Goal: Task Accomplishment & Management: Complete application form

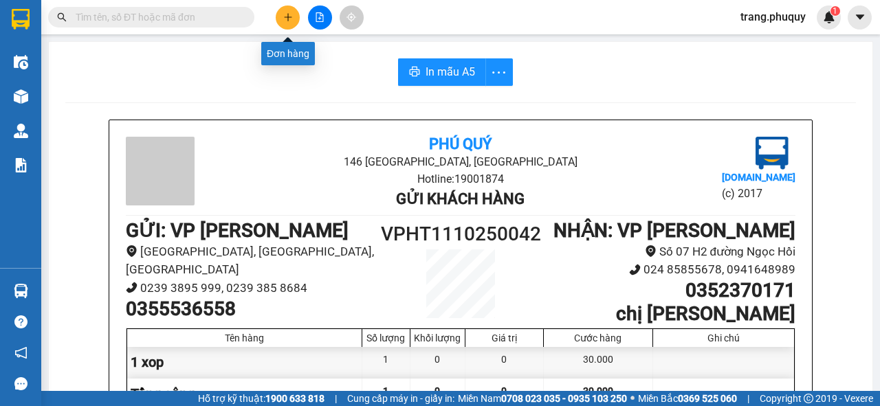
click at [289, 15] on icon "plus" at bounding box center [288, 17] width 10 height 10
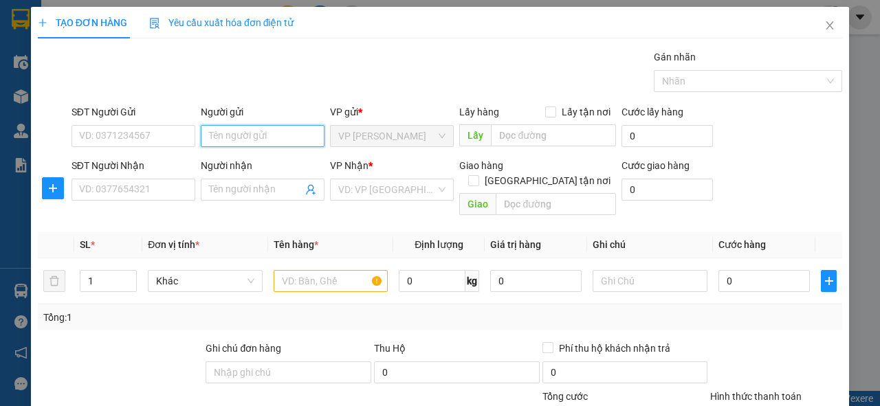
click at [220, 135] on input "Người gửi" at bounding box center [263, 136] width 124 height 22
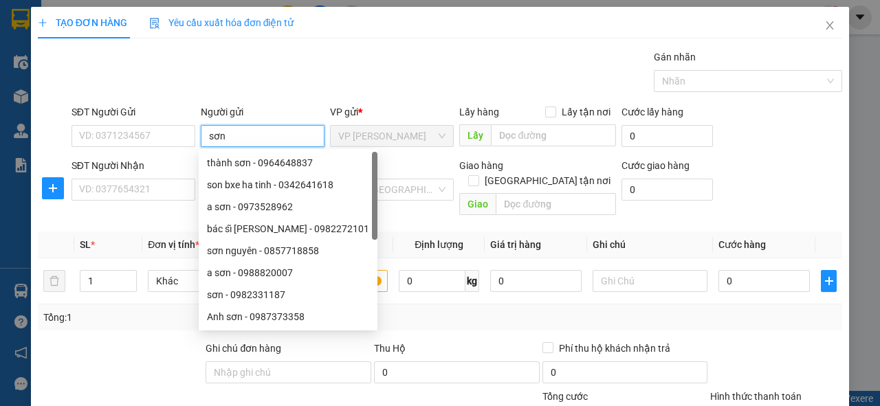
type input "sơn"
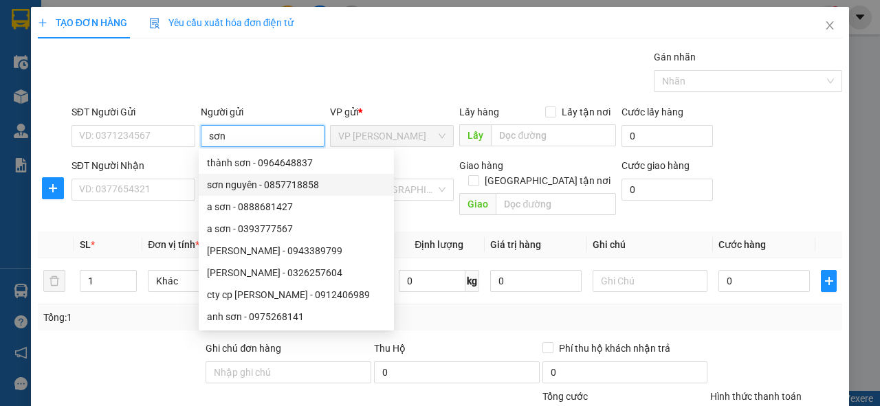
click at [270, 185] on div "sơn nguyên - 0857718858" at bounding box center [296, 184] width 179 height 15
type input "0857718858"
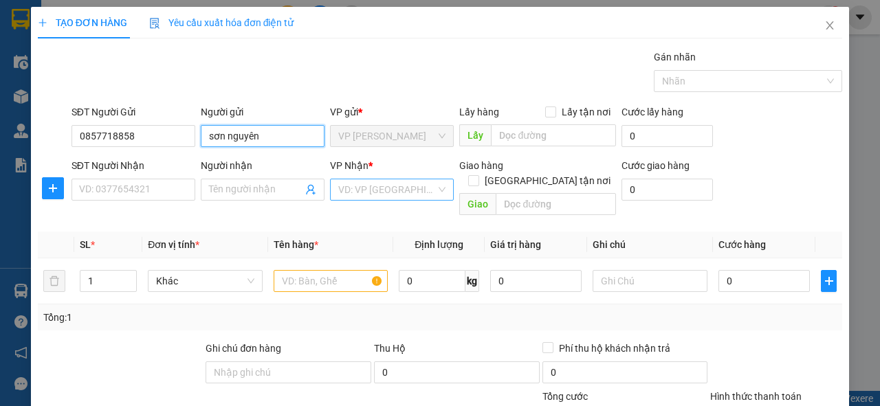
click at [441, 196] on div "VD: VP [GEOGRAPHIC_DATA]" at bounding box center [392, 190] width 124 height 22
type input "sơn nguyên"
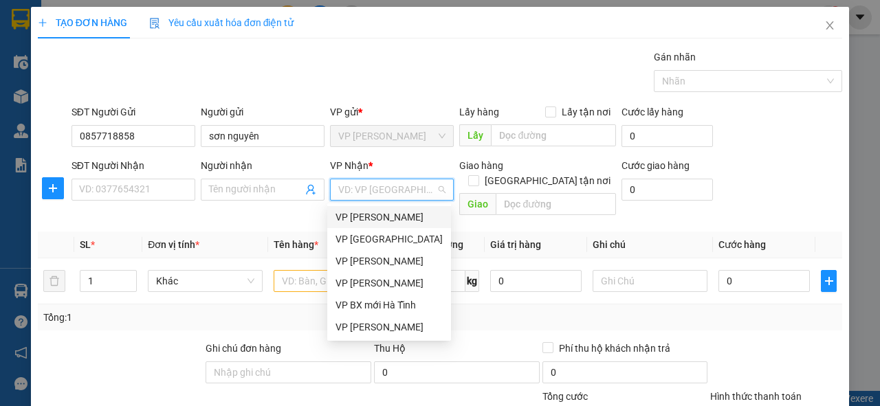
click at [391, 213] on div "VP [PERSON_NAME]" at bounding box center [389, 217] width 107 height 15
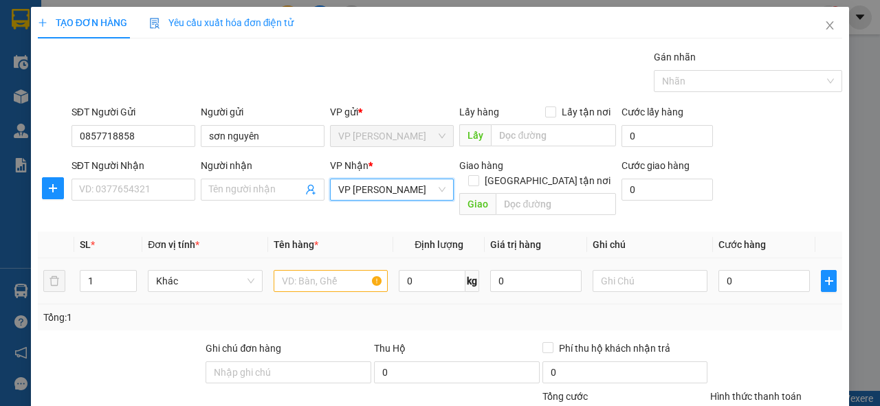
click at [311, 267] on div at bounding box center [331, 281] width 115 height 28
click at [309, 274] on input "text" at bounding box center [331, 281] width 115 height 22
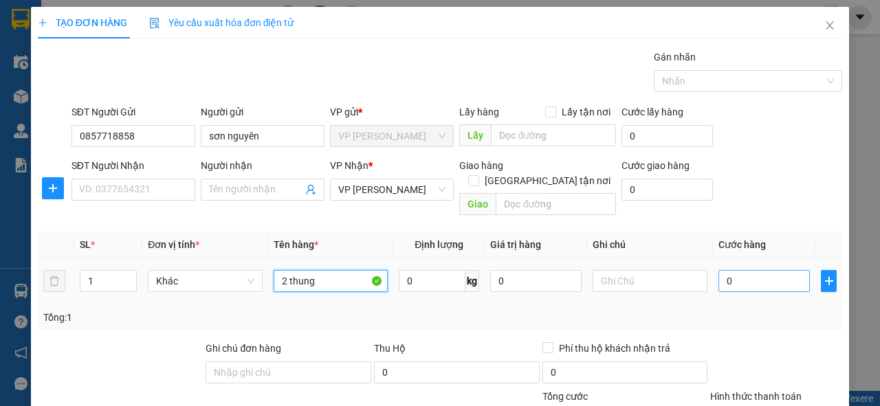
type input "2 thung"
click at [748, 270] on input "0" at bounding box center [764, 281] width 91 height 22
type input "4"
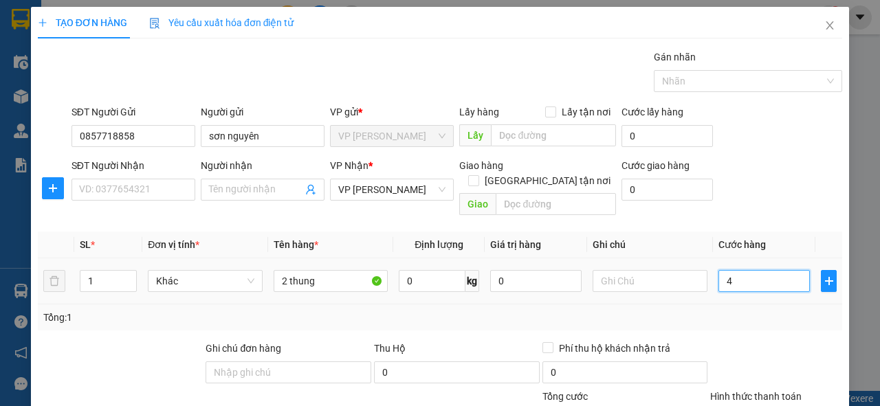
type input "40"
type input "400"
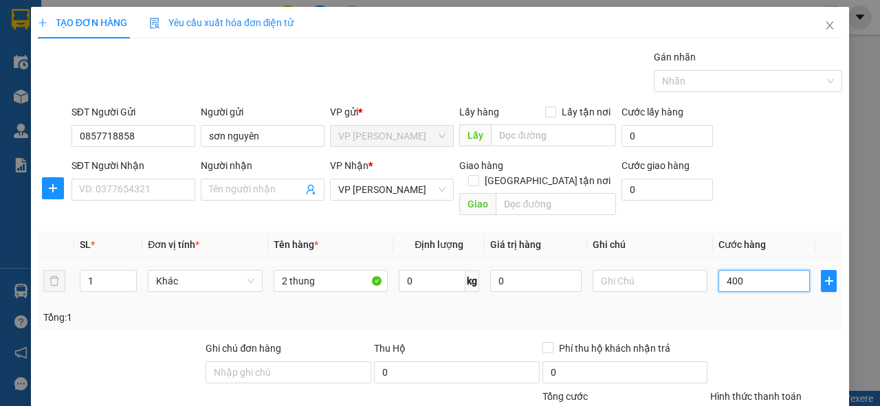
type input "400"
type input "4.000"
type input "40.000"
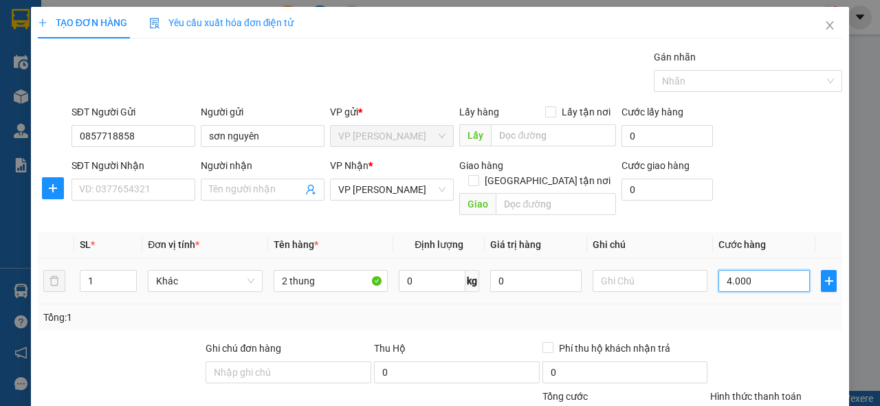
type input "40.000"
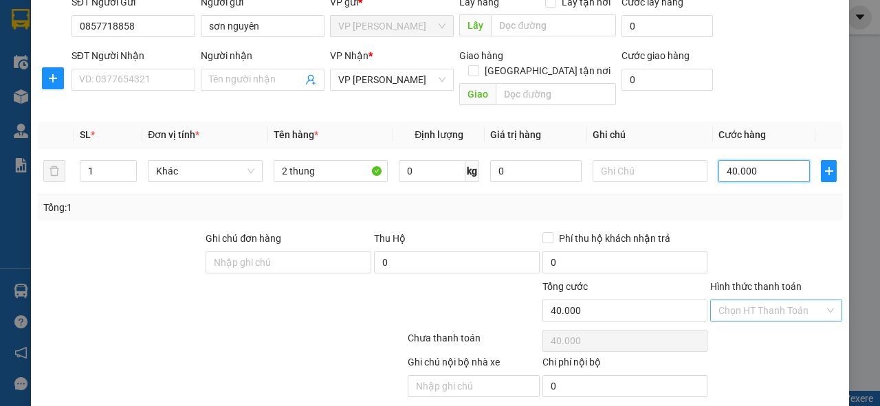
click at [817, 300] on div "Chọn HT Thanh Toán" at bounding box center [776, 311] width 132 height 22
type input "40.000"
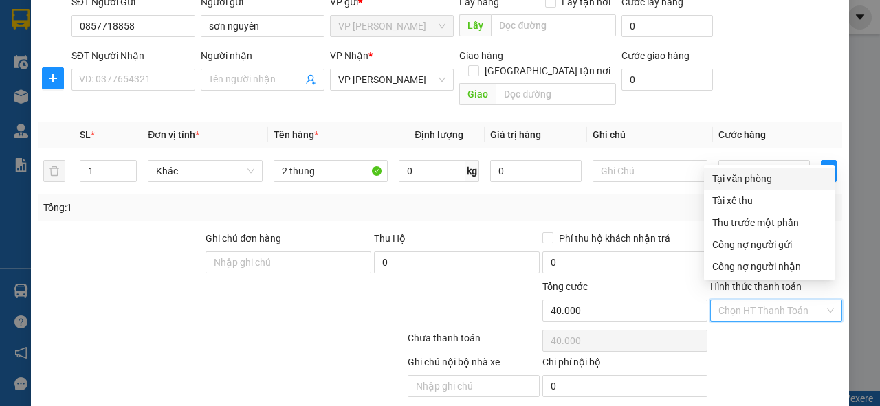
click at [743, 182] on div "Tại văn phòng" at bounding box center [769, 178] width 114 height 15
type input "0"
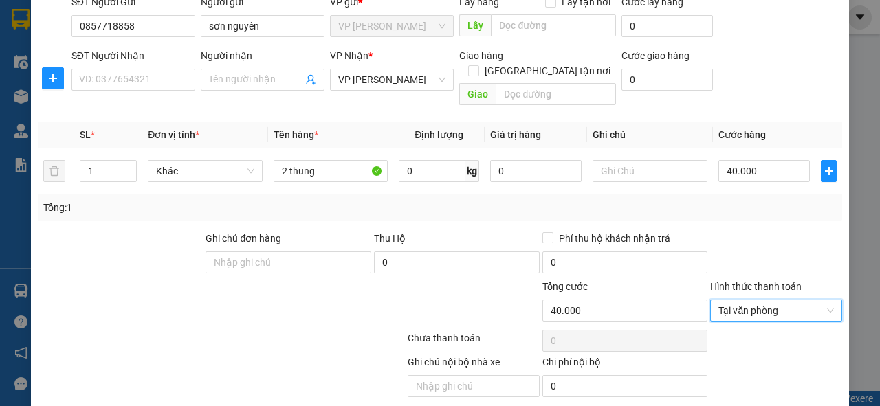
scroll to position [143, 0]
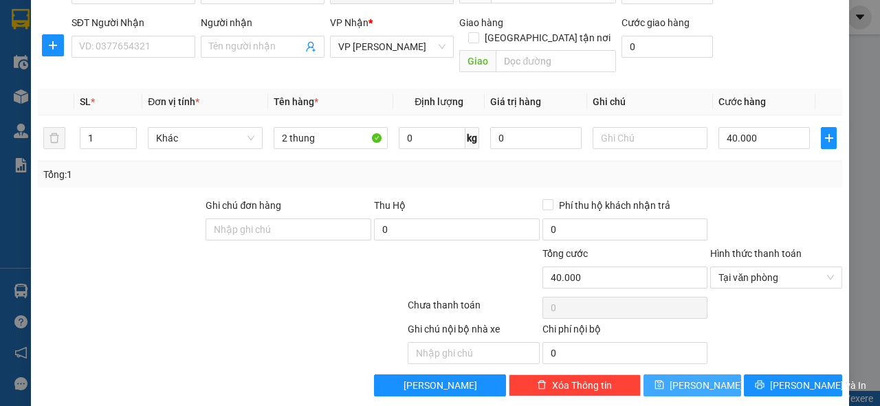
click at [726, 375] on button "[PERSON_NAME]" at bounding box center [693, 386] width 98 height 22
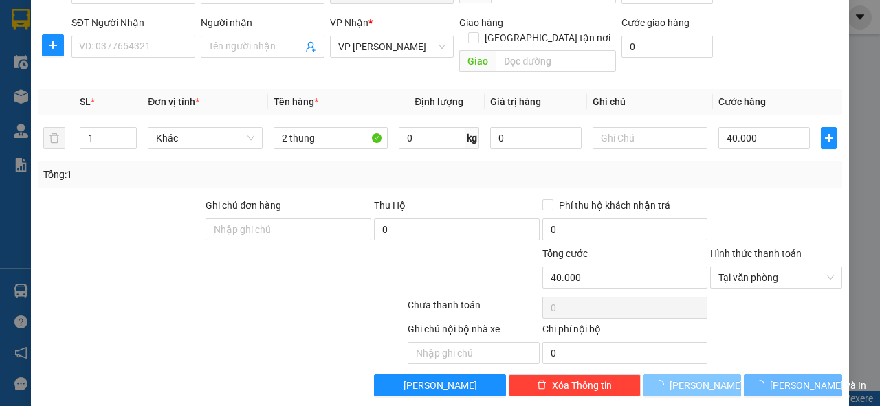
type input "0"
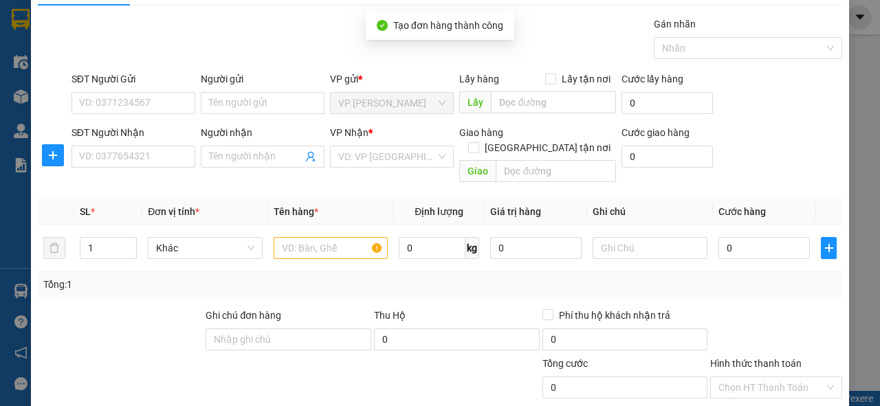
scroll to position [0, 0]
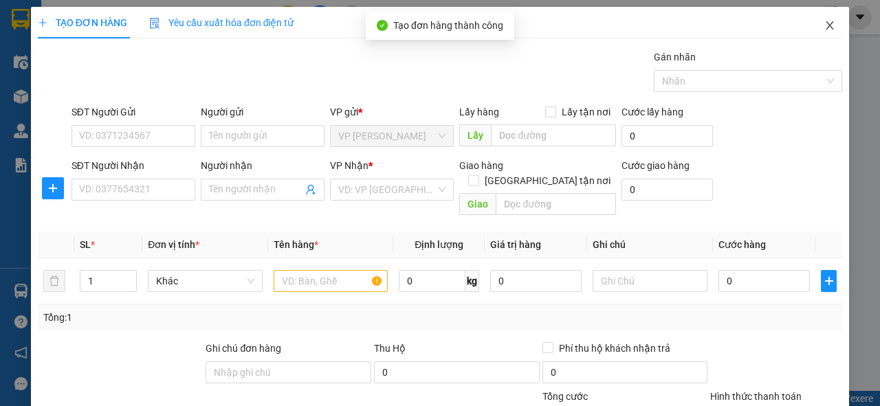
click at [827, 29] on icon "close" at bounding box center [831, 25] width 8 height 8
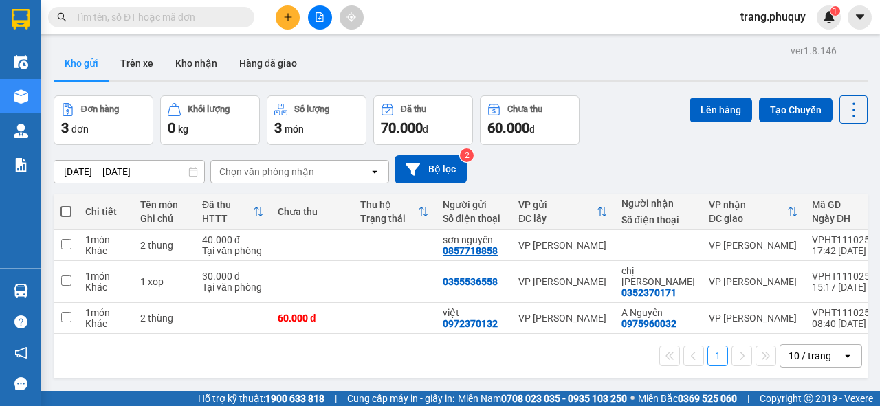
scroll to position [63, 0]
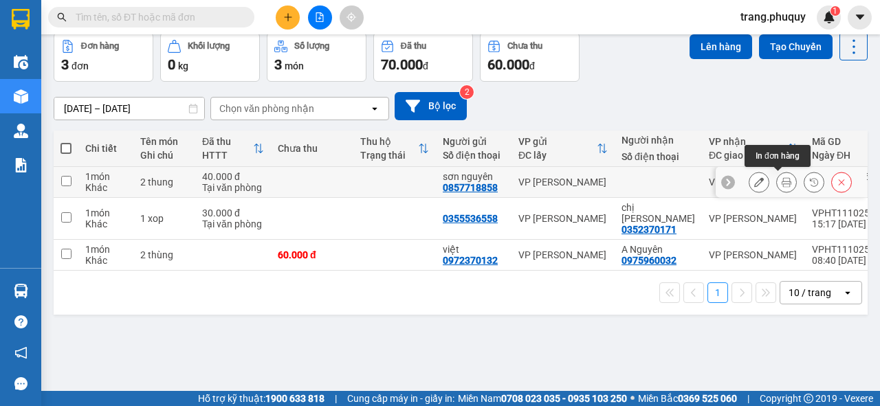
click at [782, 180] on icon at bounding box center [787, 182] width 10 height 10
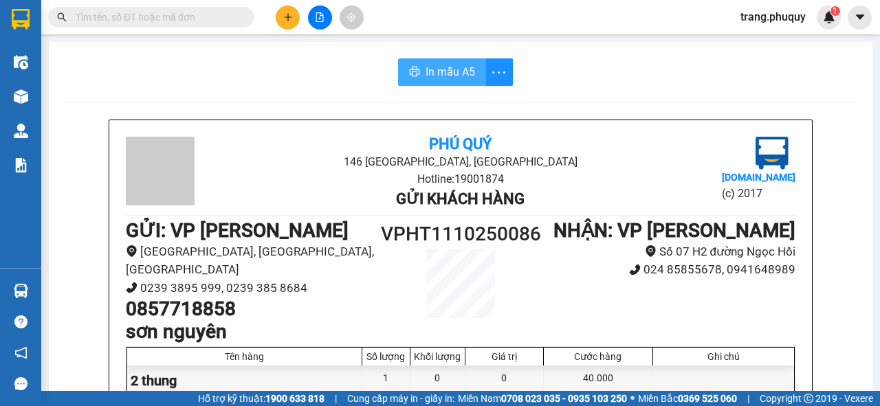
click at [450, 66] on span "In mẫu A5" at bounding box center [451, 71] width 50 height 17
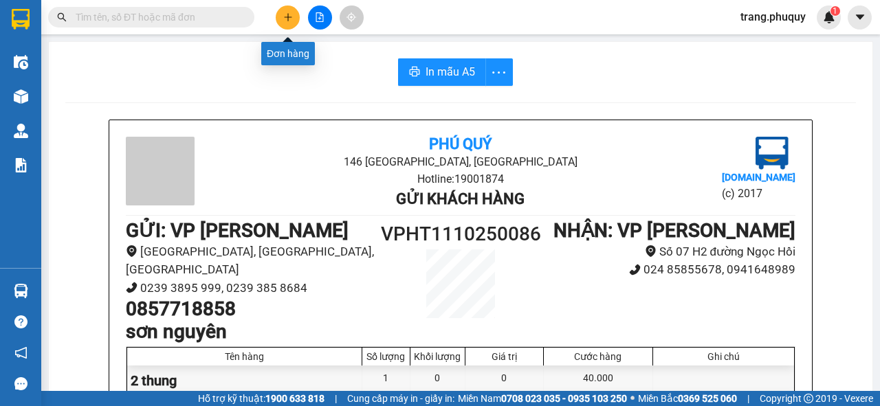
click at [289, 21] on icon "plus" at bounding box center [288, 17] width 10 height 10
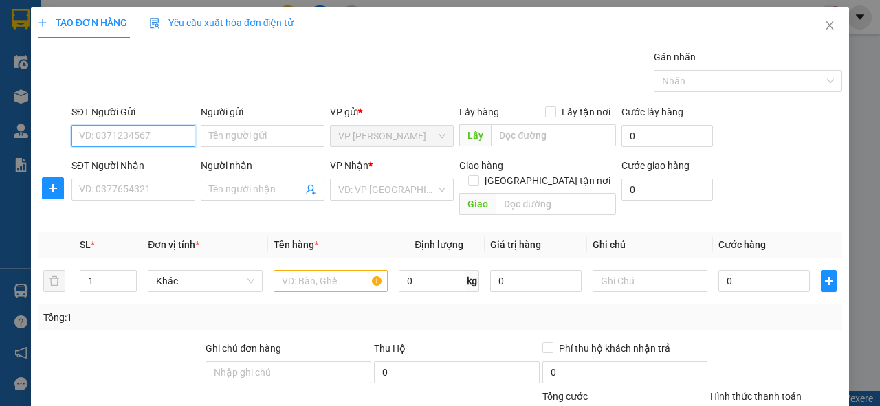
click at [116, 131] on input "SĐT Người Gửi" at bounding box center [134, 136] width 124 height 22
type input "0383170566"
drag, startPoint x: 171, startPoint y: 160, endPoint x: 165, endPoint y: 169, distance: 11.1
click at [171, 160] on div "0383170566 - đăng lợi" at bounding box center [132, 162] width 106 height 15
type input "đăng lợi"
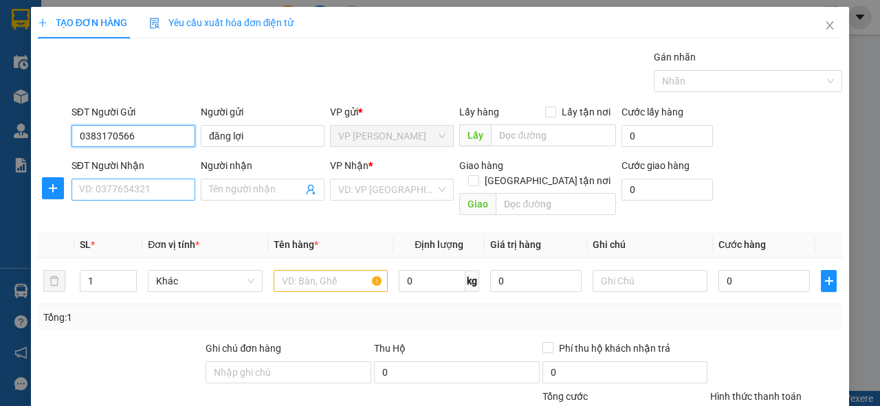
type input "0383170566"
click at [148, 185] on input "SĐT Người Nhận" at bounding box center [134, 190] width 124 height 22
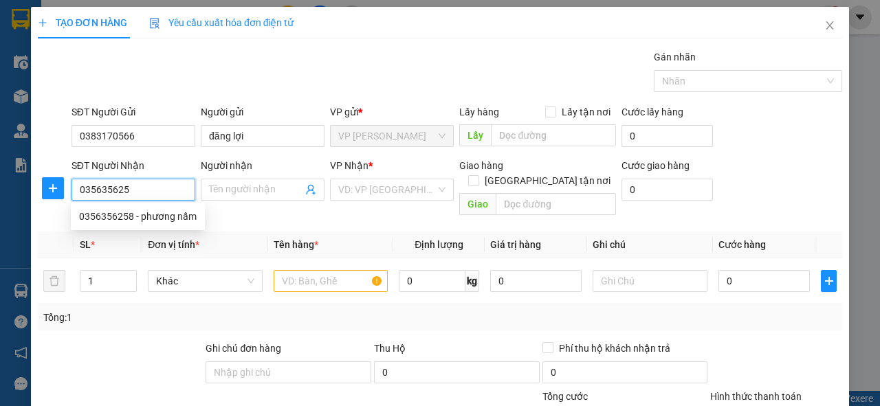
type input "0356356258"
click at [200, 218] on div "0356356258 - phương nấm" at bounding box center [138, 217] width 134 height 22
type input "phương nấm"
checkbox input "true"
type input "1301 giải phóng , hoàng liệt, hoàng mai"
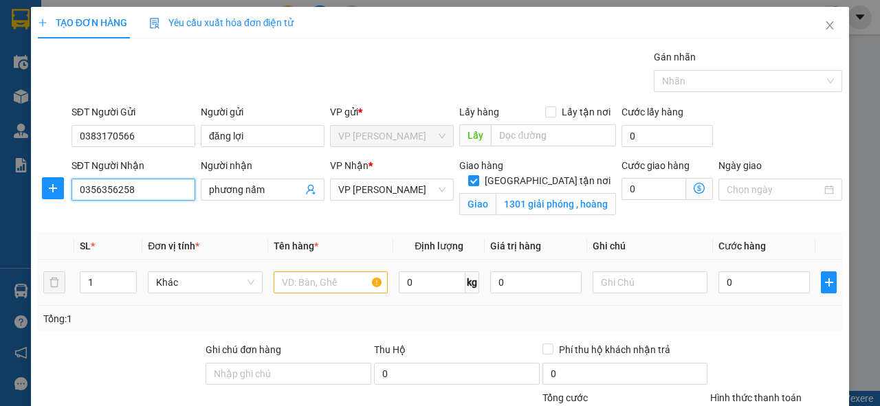
type input "0356356258"
click at [320, 279] on input "text" at bounding box center [331, 283] width 115 height 22
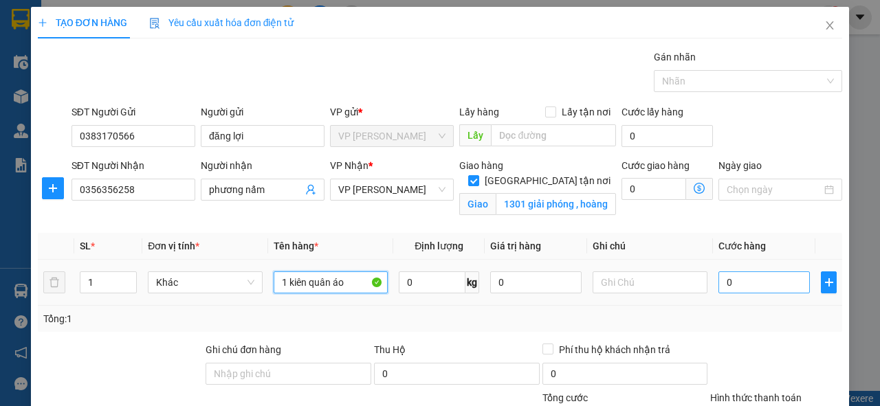
type input "1 kiên quân áo"
click at [743, 281] on input "0" at bounding box center [764, 283] width 91 height 22
type input "5"
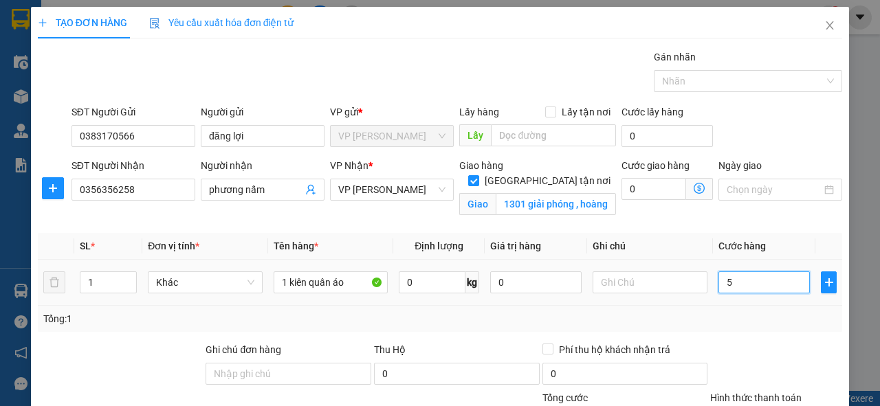
type input "50"
type input "500"
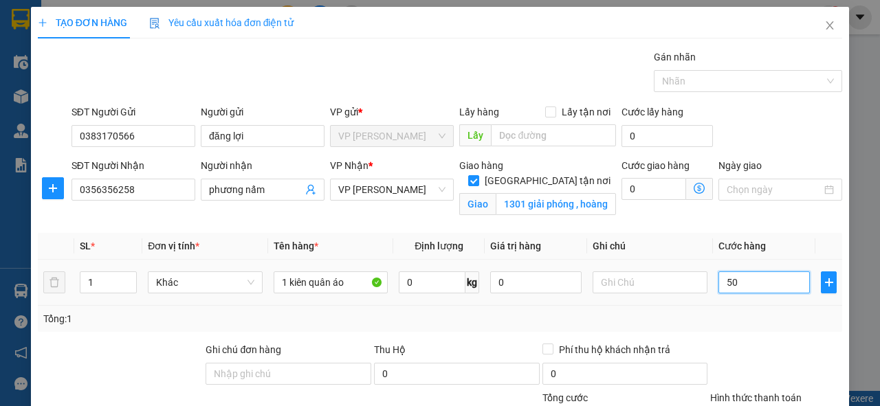
type input "500"
type input "5.000"
type input "50.000"
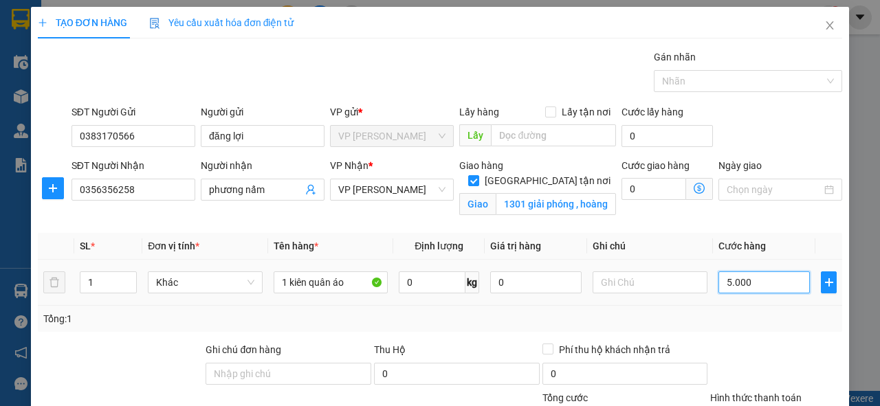
type input "50.000"
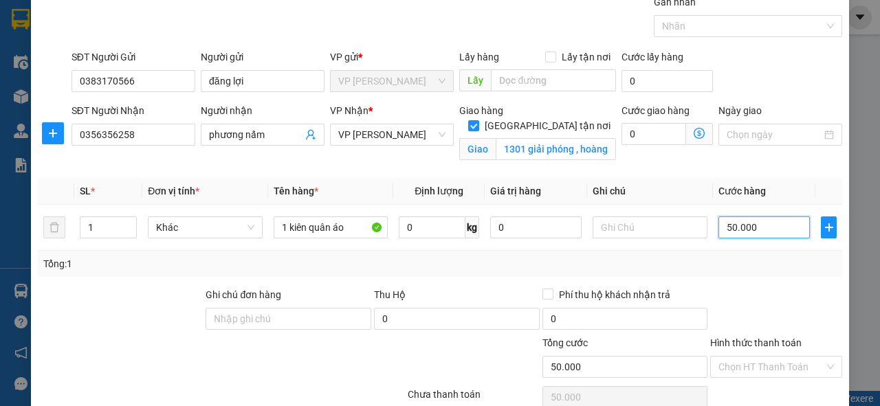
scroll to position [110, 0]
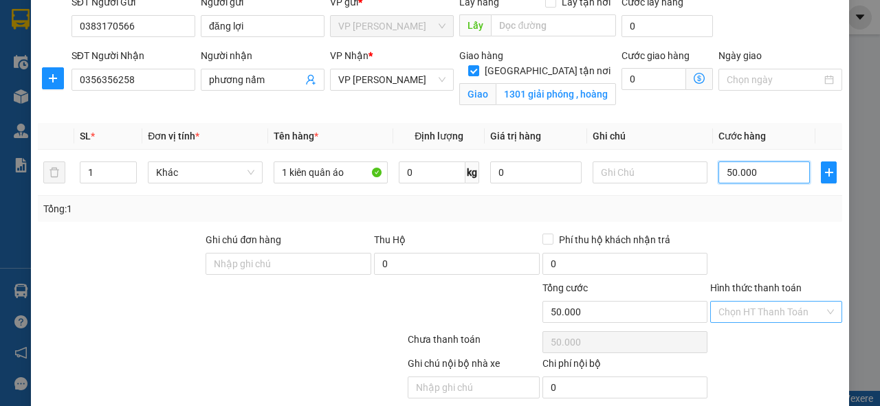
type input "50.000"
click at [814, 303] on input "Hình thức thanh toán" at bounding box center [772, 312] width 106 height 21
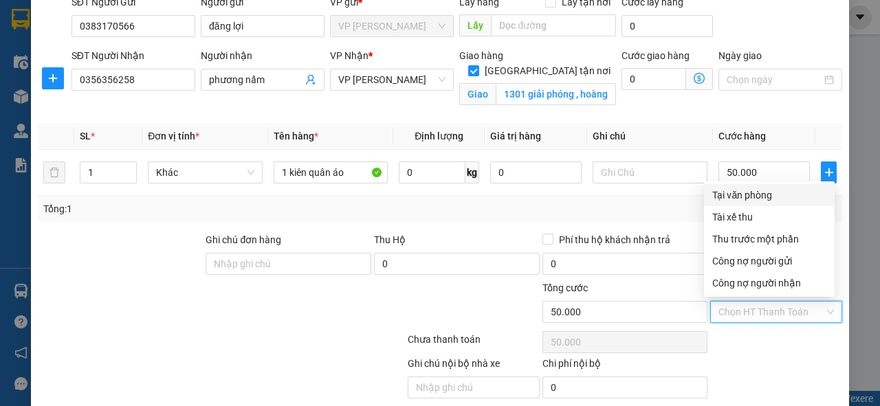
click at [743, 199] on div "Tại văn phòng" at bounding box center [769, 195] width 114 height 15
type input "0"
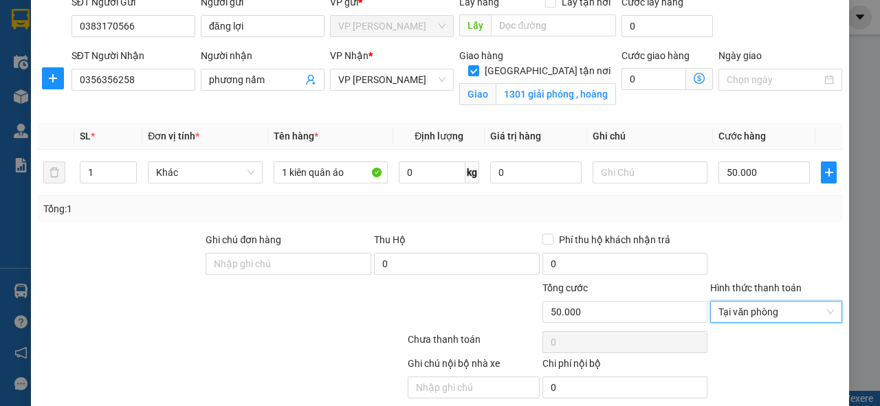
scroll to position [160, 0]
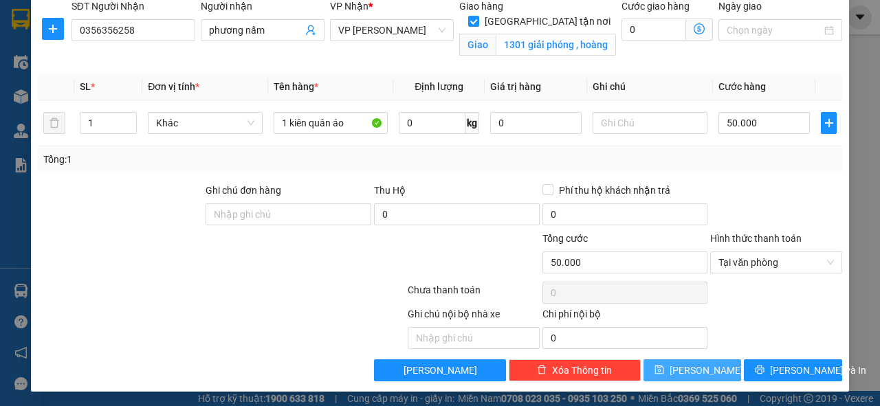
click at [668, 373] on button "[PERSON_NAME]" at bounding box center [693, 371] width 98 height 22
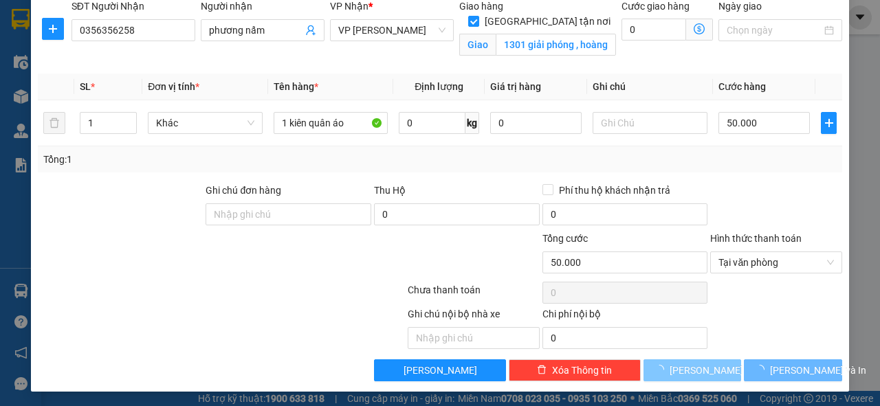
checkbox input "false"
type input "0"
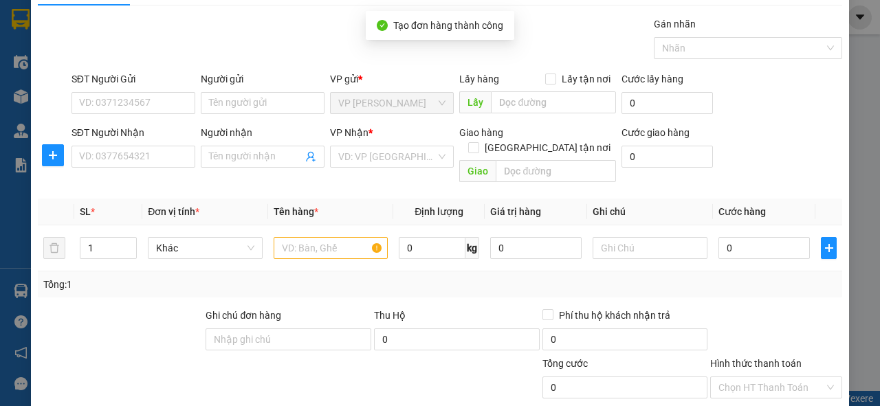
scroll to position [0, 0]
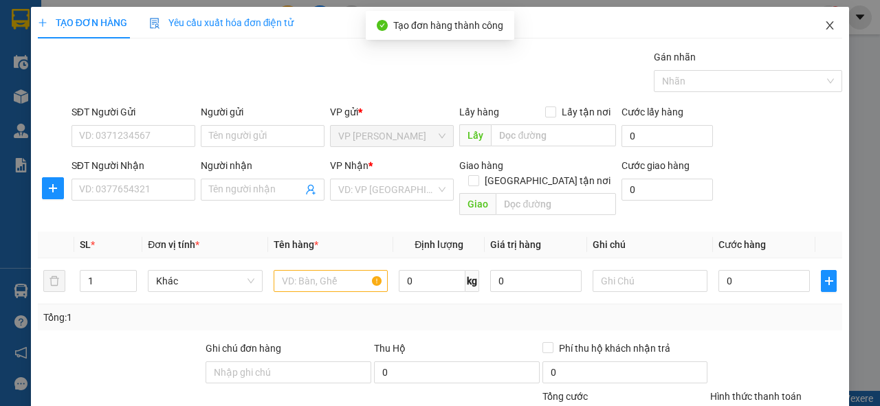
click at [824, 25] on icon "close" at bounding box center [829, 25] width 11 height 11
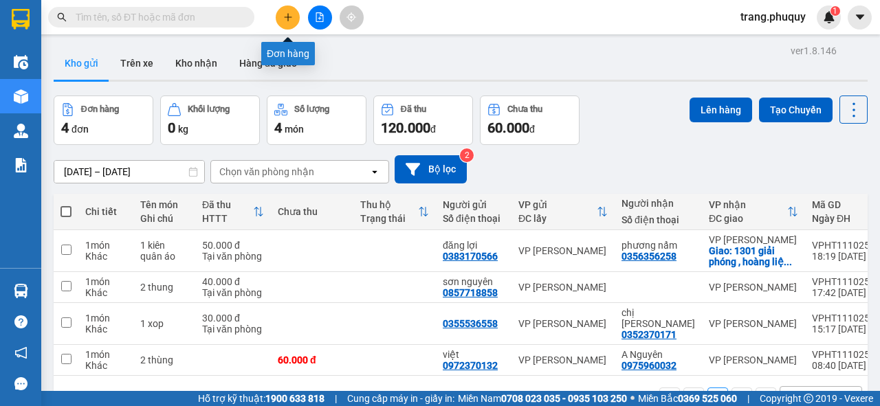
click at [296, 15] on button at bounding box center [288, 18] width 24 height 24
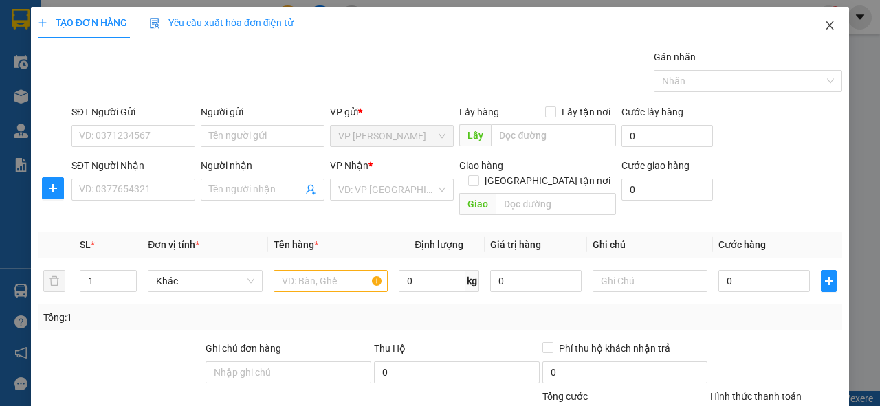
click at [824, 30] on icon "close" at bounding box center [829, 25] width 11 height 11
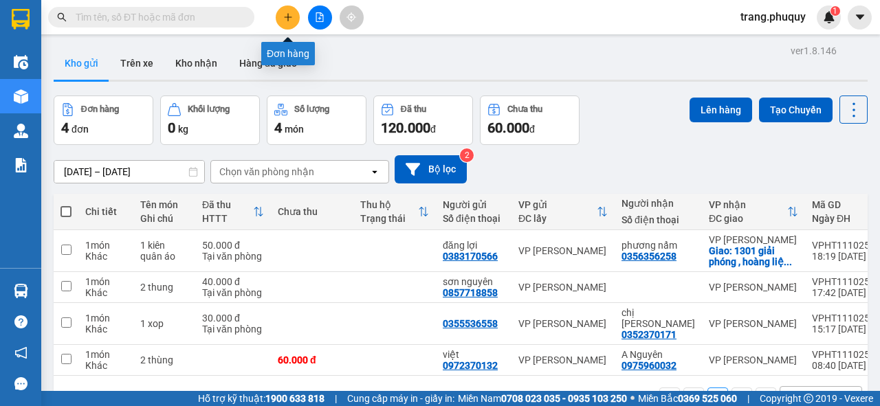
click at [289, 11] on button at bounding box center [288, 18] width 24 height 24
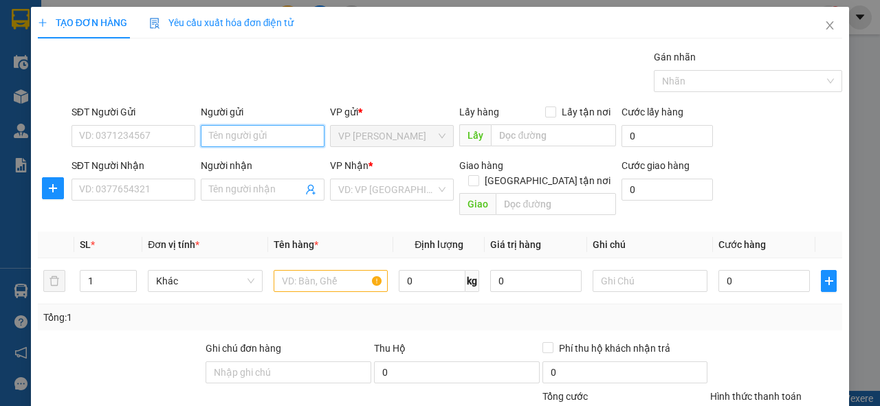
click at [240, 140] on input "Người gửi" at bounding box center [263, 136] width 124 height 22
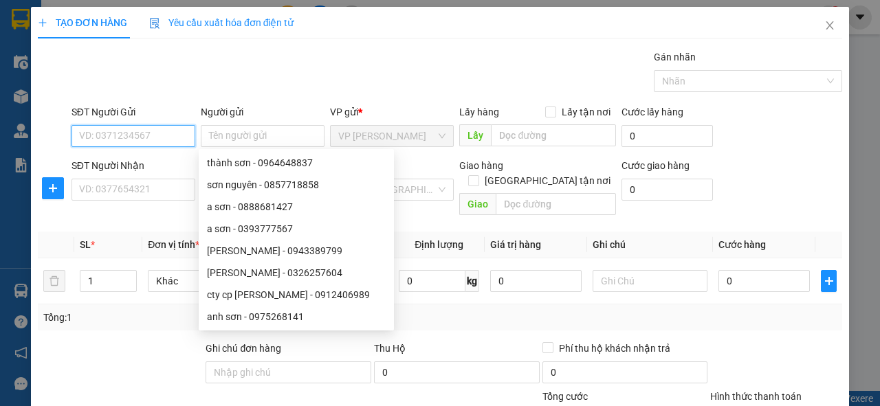
click at [146, 132] on input "SĐT Người Gửi" at bounding box center [134, 136] width 124 height 22
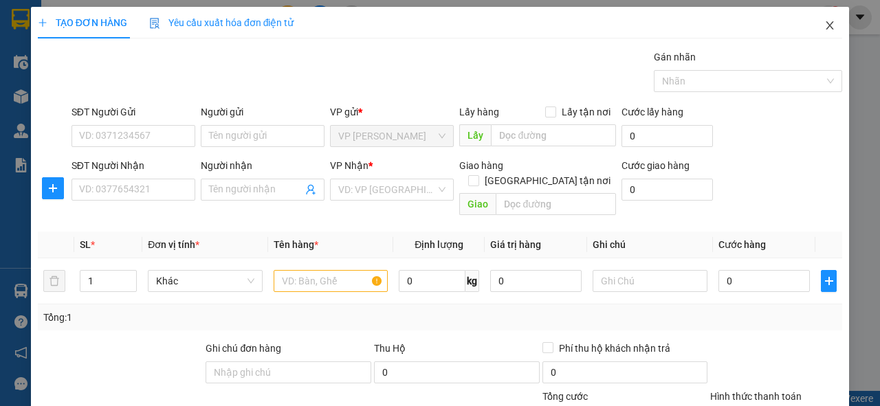
click at [824, 25] on icon "close" at bounding box center [829, 25] width 11 height 11
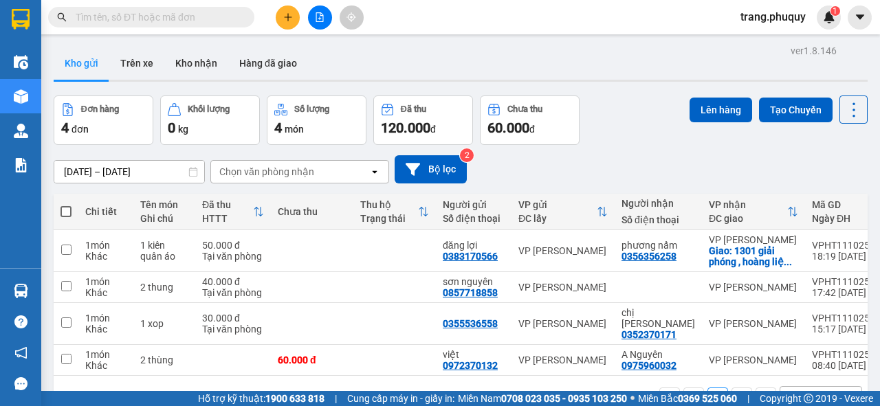
click at [184, 6] on div "Kết quả tìm kiếm ( 0 ) Bộ lọc No Data" at bounding box center [134, 18] width 268 height 24
click at [173, 11] on input "text" at bounding box center [157, 17] width 162 height 15
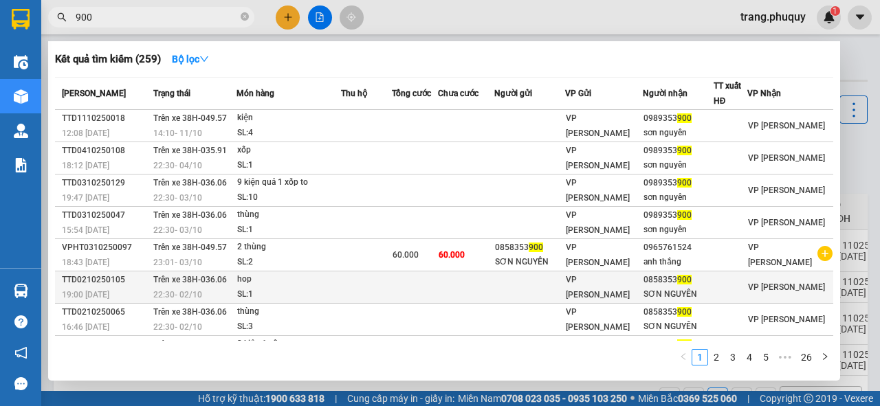
scroll to position [87, 0]
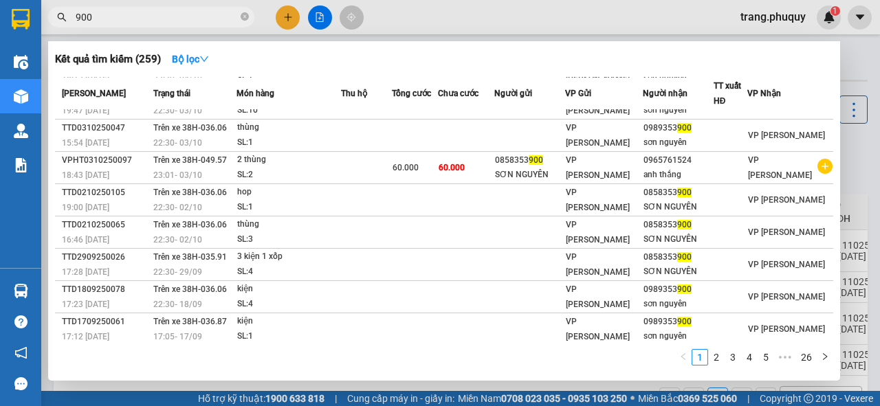
type input "900"
click at [862, 138] on div at bounding box center [440, 203] width 880 height 406
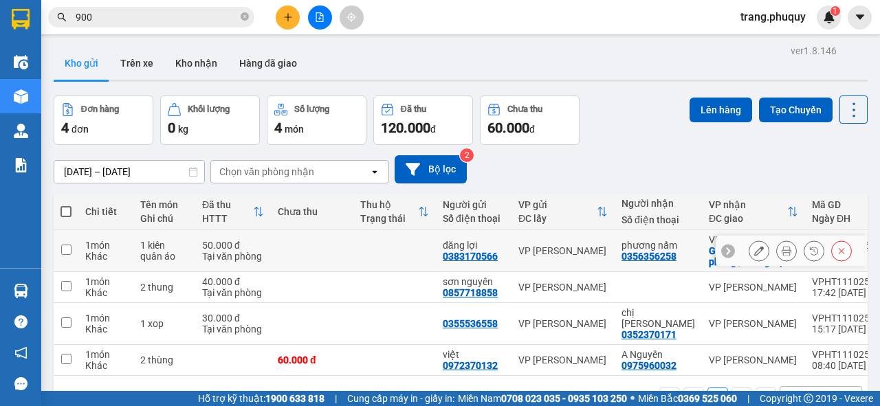
scroll to position [63, 0]
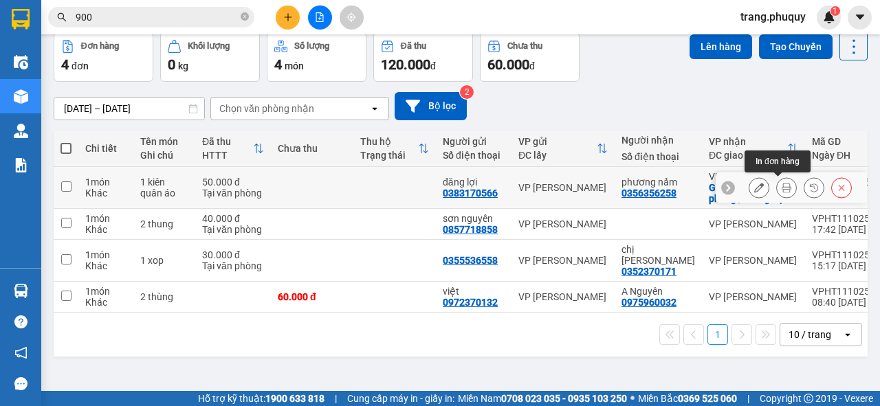
click at [782, 186] on icon at bounding box center [787, 188] width 10 height 10
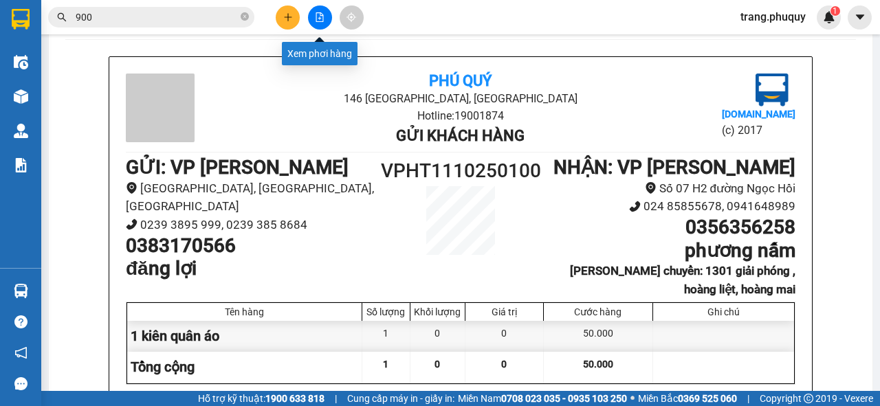
click at [323, 14] on icon "file-add" at bounding box center [320, 17] width 10 height 10
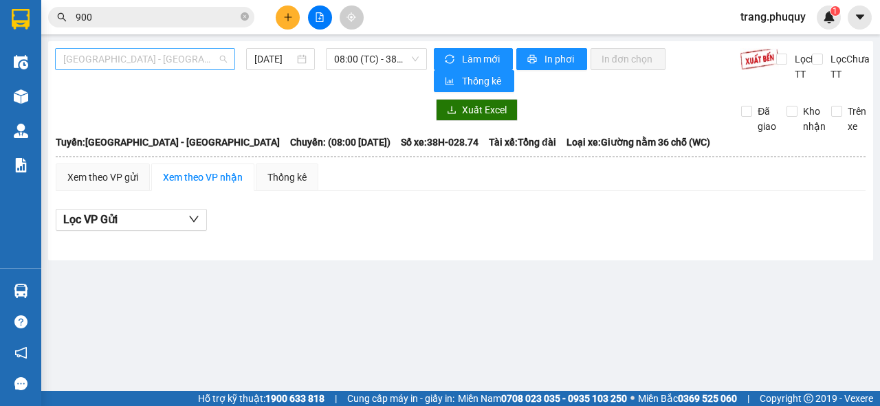
click at [212, 61] on span "[GEOGRAPHIC_DATA] - [GEOGRAPHIC_DATA]" at bounding box center [145, 59] width 164 height 21
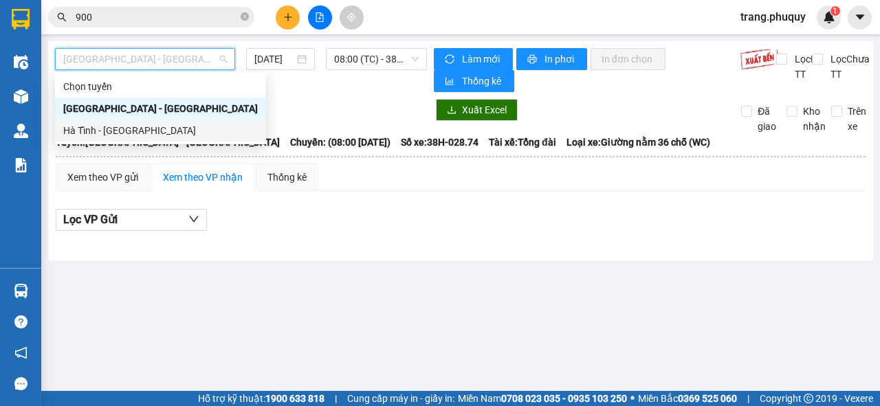
drag, startPoint x: 132, startPoint y: 135, endPoint x: 250, endPoint y: 72, distance: 133.5
click at [132, 134] on div "Hà Tĩnh - [GEOGRAPHIC_DATA]" at bounding box center [160, 130] width 195 height 15
type input "[DATE]"
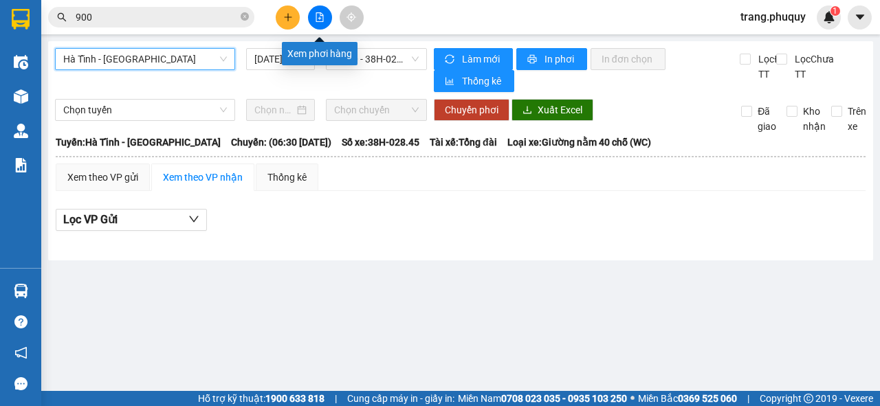
click at [319, 16] on icon "file-add" at bounding box center [320, 17] width 10 height 10
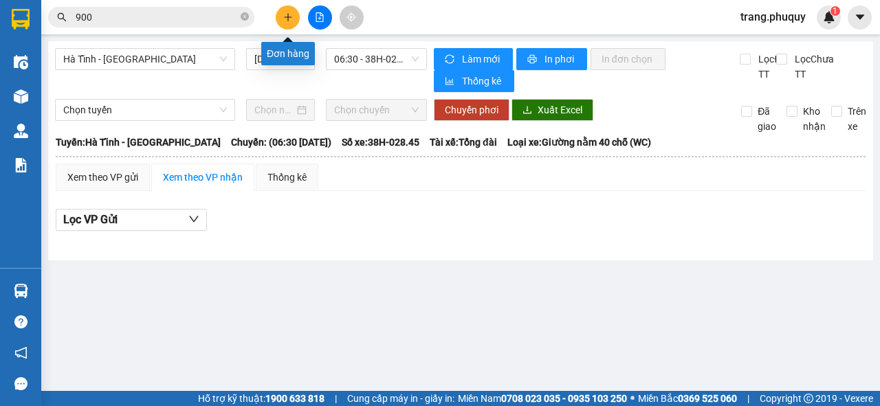
click at [278, 16] on button at bounding box center [288, 18] width 24 height 24
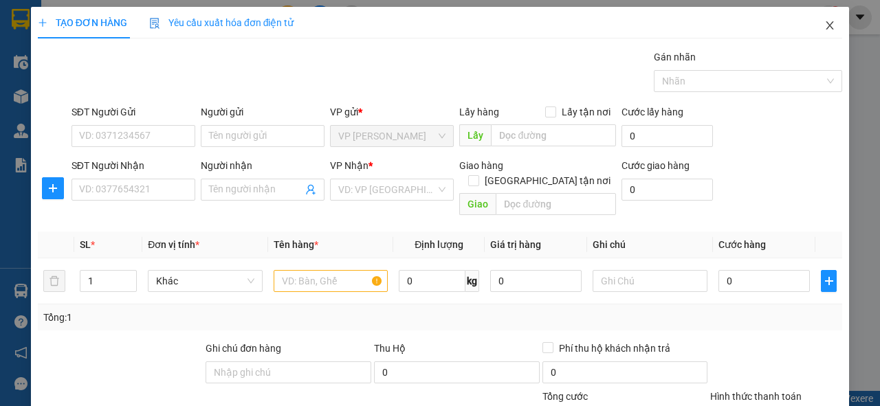
click at [820, 32] on span "Close" at bounding box center [830, 26] width 39 height 39
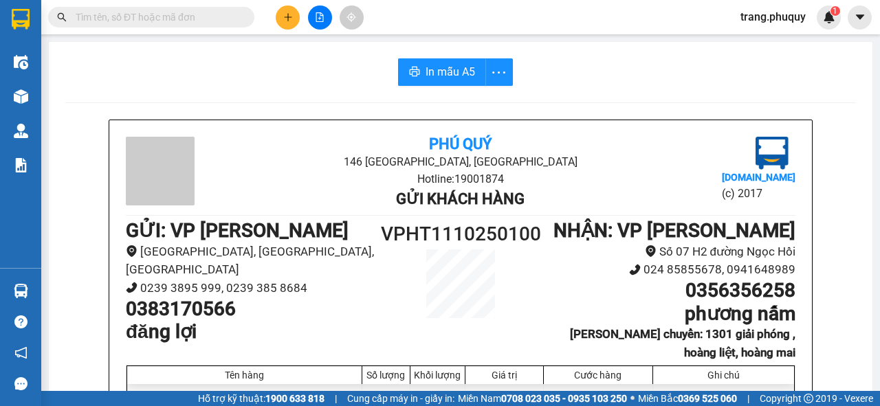
click at [284, 22] on button at bounding box center [288, 18] width 24 height 24
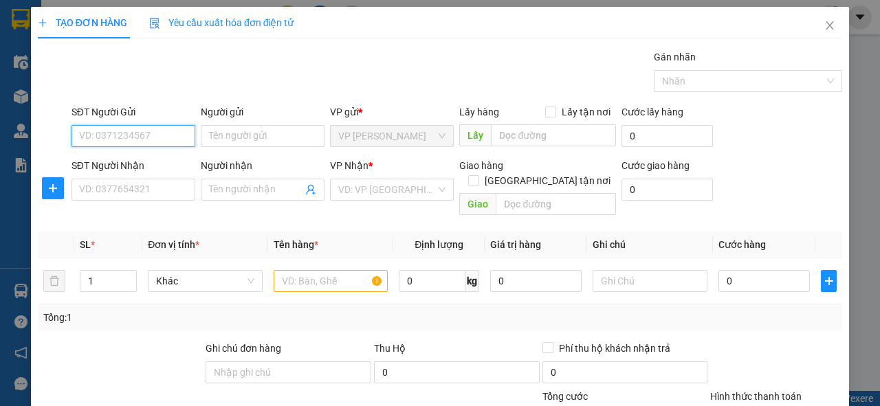
click at [107, 139] on input "SĐT Người Gửi" at bounding box center [134, 136] width 124 height 22
type input "0"
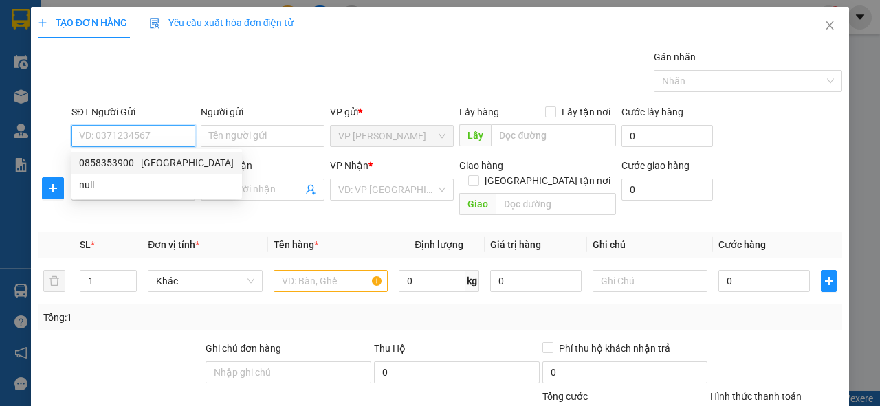
click at [133, 162] on div "0858353900 - SƠN NGUYÊN" at bounding box center [156, 162] width 155 height 15
type input "0858353900"
type input "SƠN NGUYÊN"
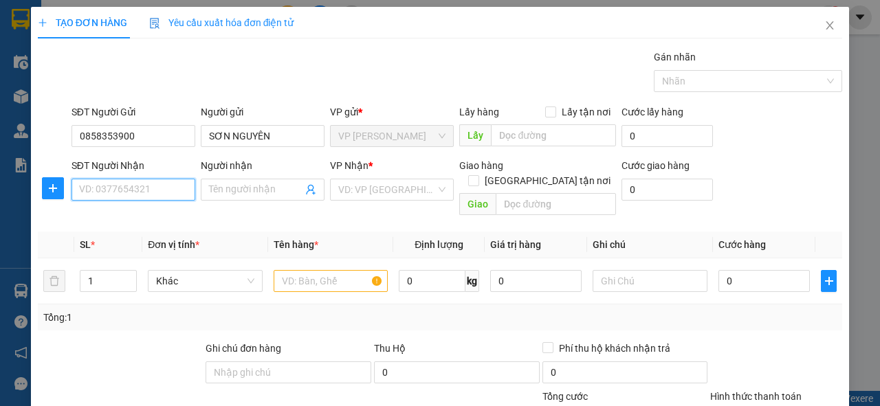
click at [102, 190] on input "SĐT Người Nhận" at bounding box center [134, 190] width 124 height 22
type input "0965761524"
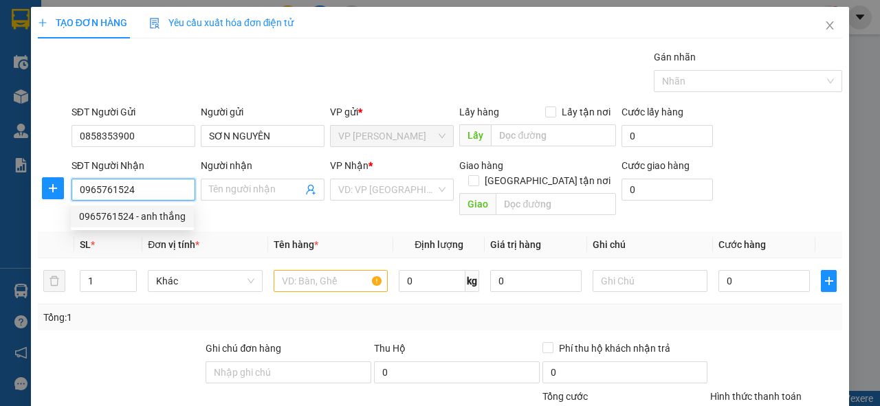
click at [150, 212] on div "0965761524 - anh thắng" at bounding box center [132, 216] width 107 height 15
type input "anh thắng"
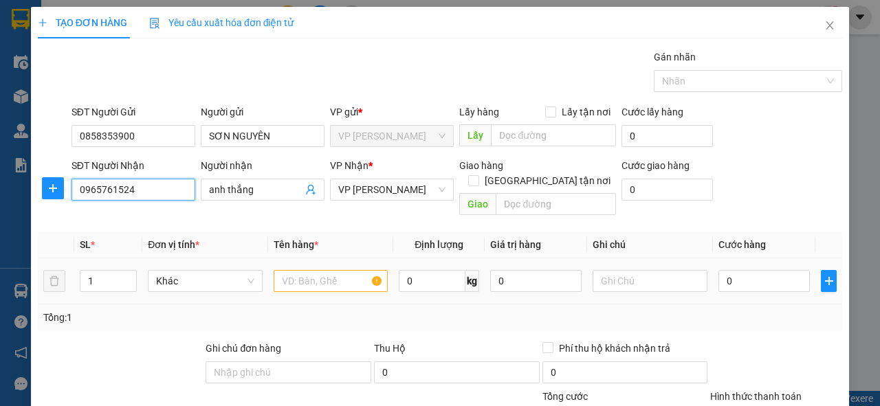
type input "0965761524"
click at [309, 270] on input "text" at bounding box center [331, 281] width 115 height 22
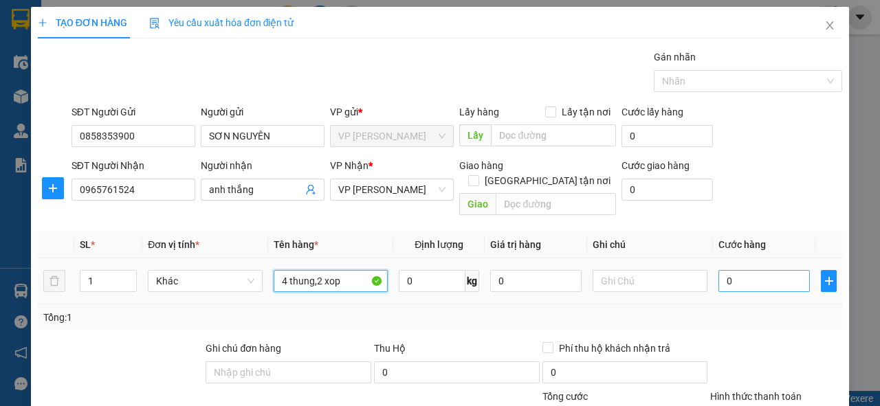
type input "4 thung,2 xop"
click at [756, 272] on input "0" at bounding box center [764, 281] width 91 height 22
type input "1"
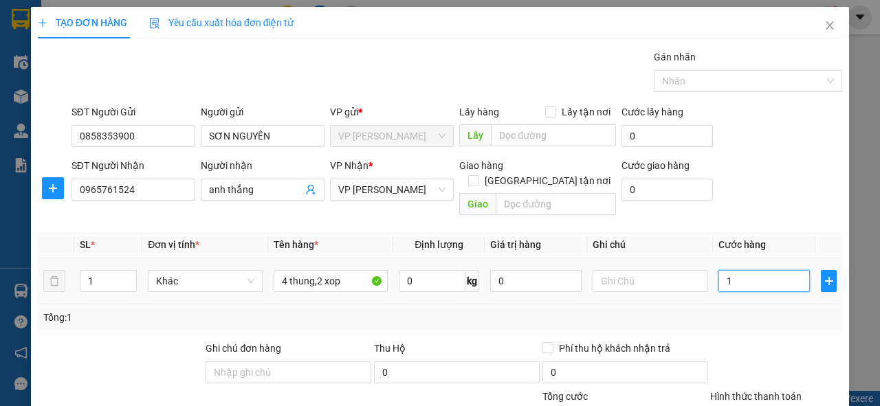
type input "14"
type input "140"
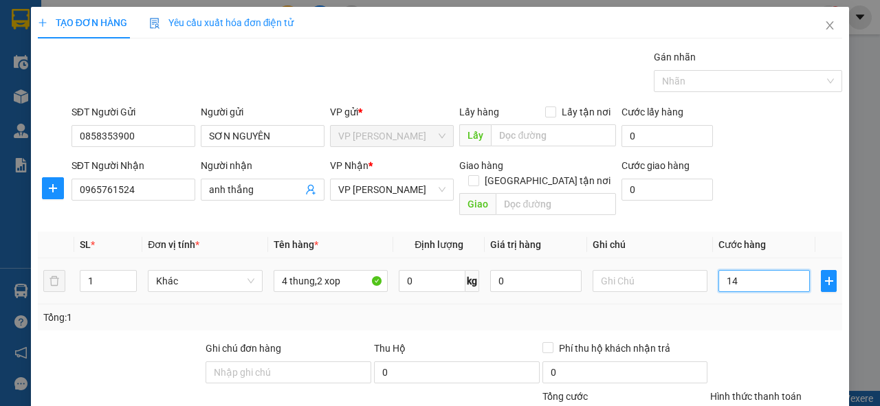
type input "140"
type input "1.400"
type input "14.000"
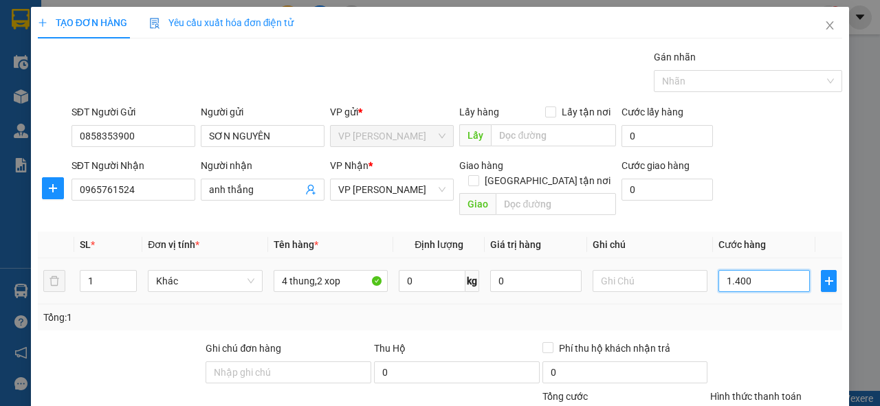
type input "14.000"
type input "140.000"
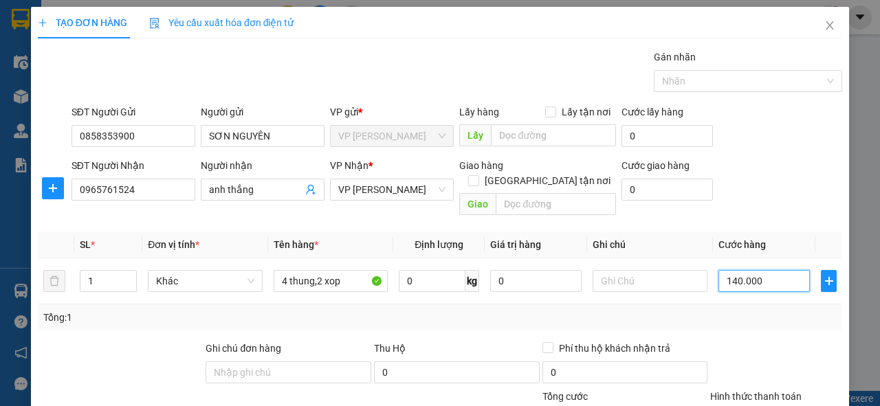
scroll to position [143, 0]
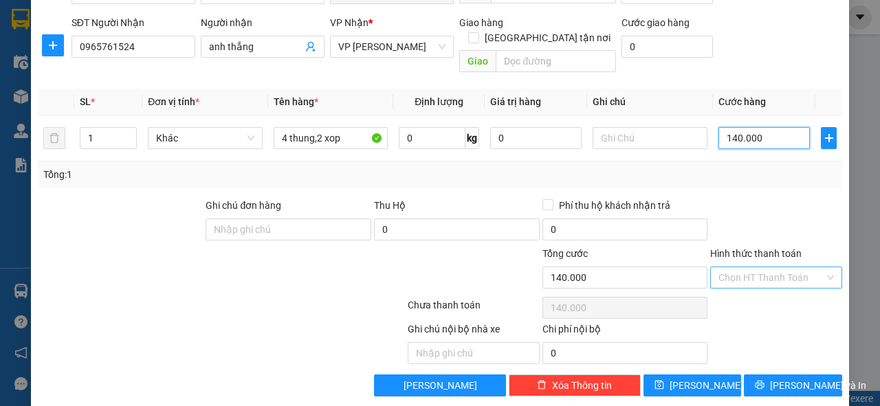
type input "140.000"
click at [815, 267] on input "Hình thức thanh toán" at bounding box center [772, 277] width 106 height 21
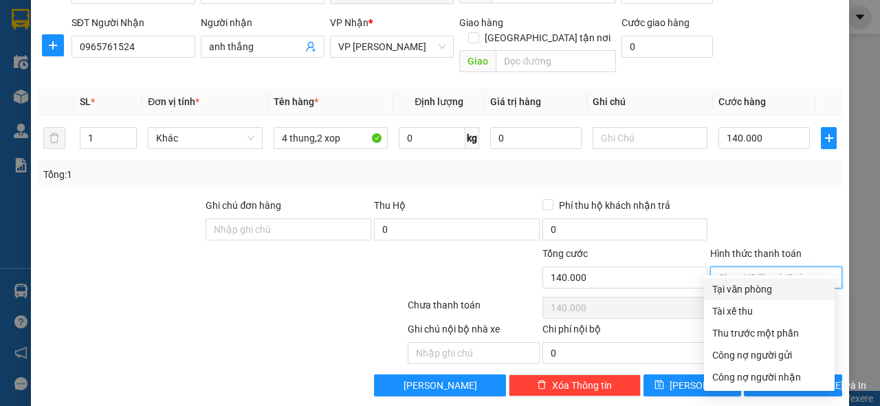
click at [716, 283] on div "Tại văn phòng" at bounding box center [769, 289] width 114 height 15
type input "0"
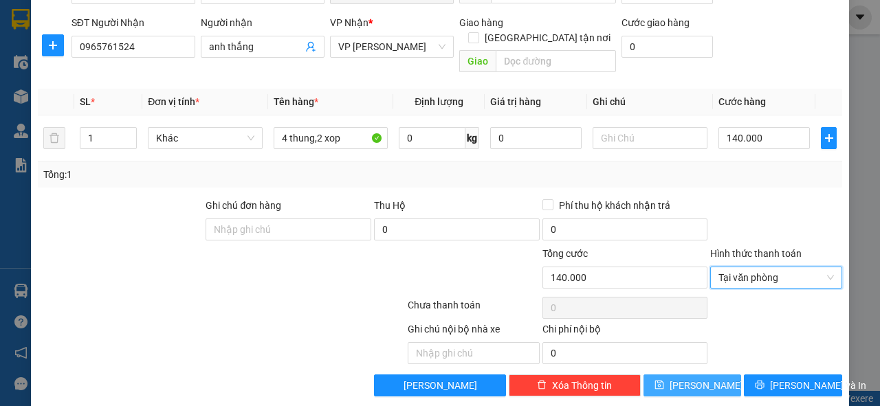
click at [664, 380] on icon "save" at bounding box center [660, 385] width 10 height 10
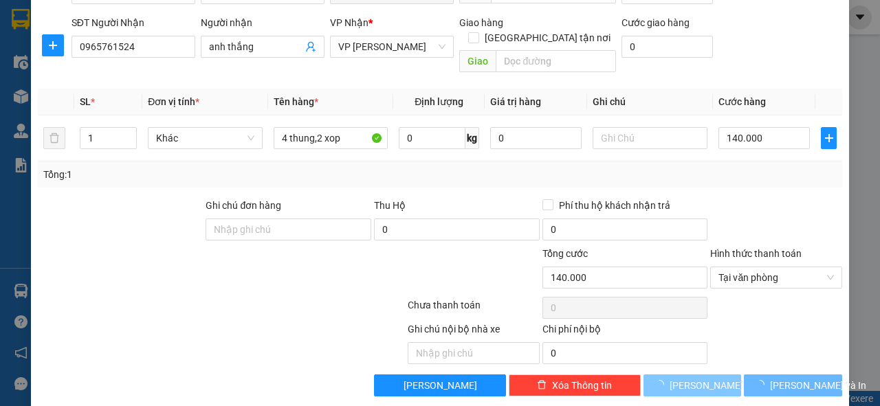
type input "0"
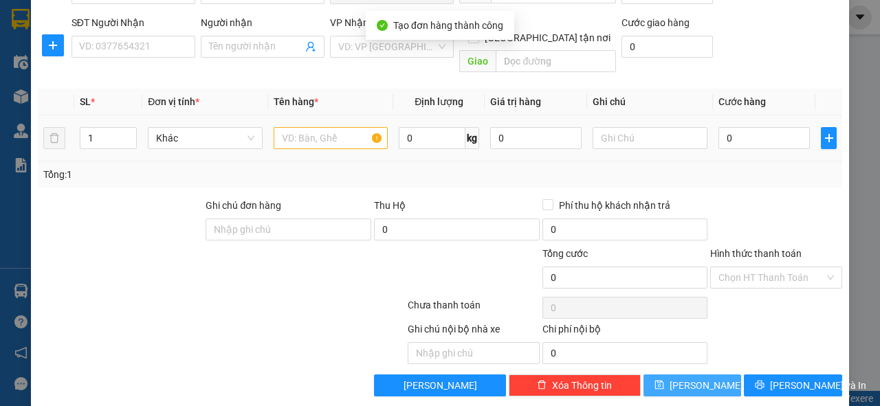
scroll to position [0, 0]
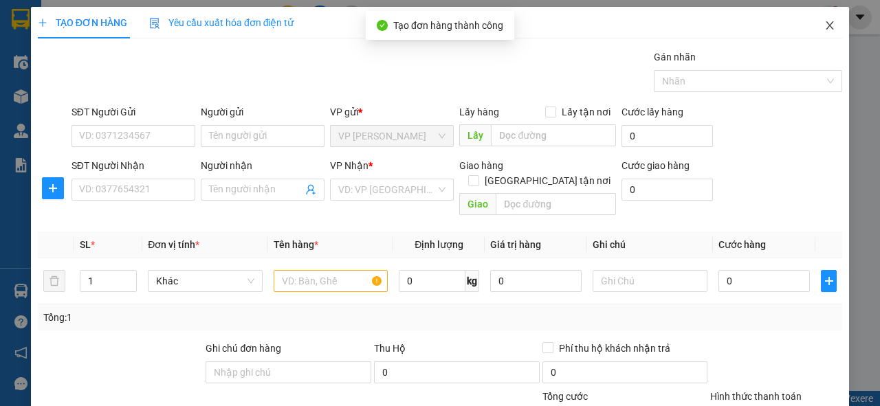
click at [823, 27] on span "Close" at bounding box center [830, 26] width 39 height 39
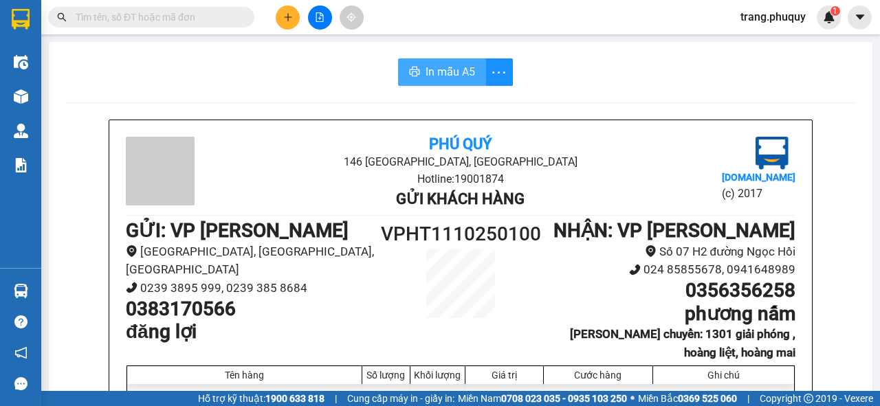
click at [442, 69] on span "In mẫu A5" at bounding box center [451, 71] width 50 height 17
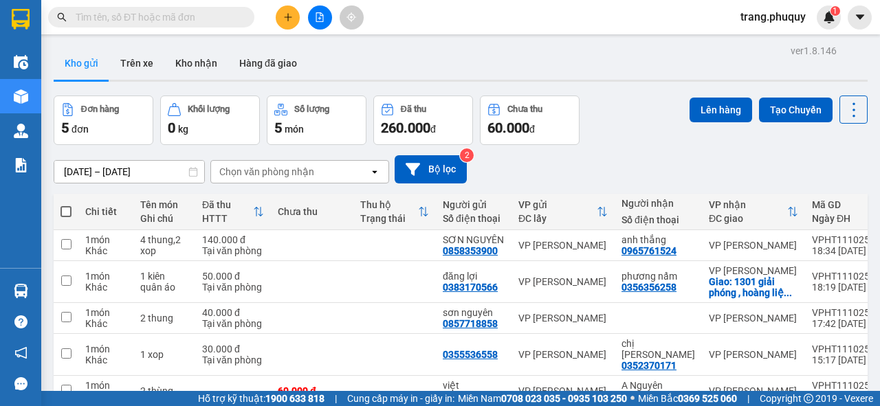
scroll to position [55, 0]
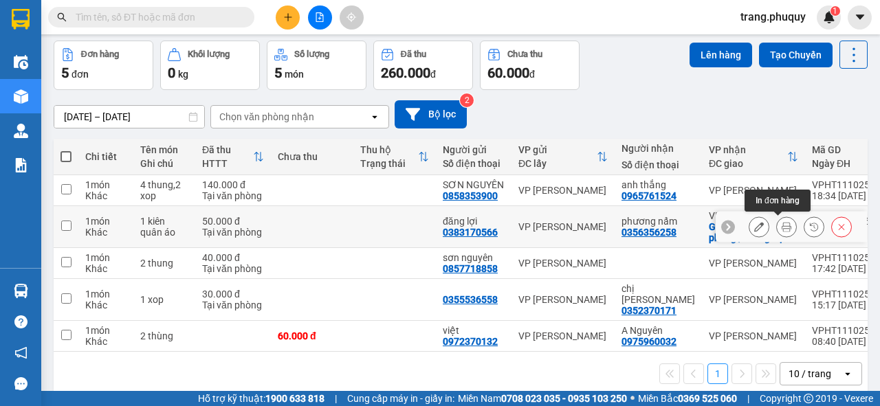
click at [782, 226] on icon at bounding box center [787, 227] width 10 height 10
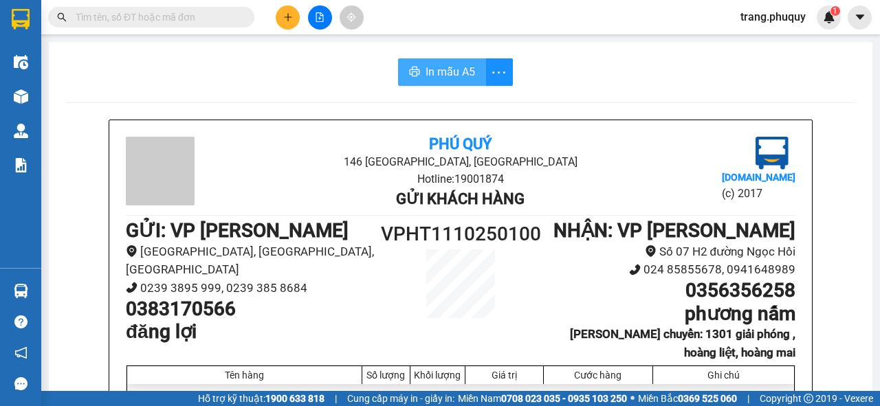
click at [450, 69] on span "In mẫu A5" at bounding box center [451, 71] width 50 height 17
click at [287, 17] on icon "plus" at bounding box center [288, 17] width 8 height 1
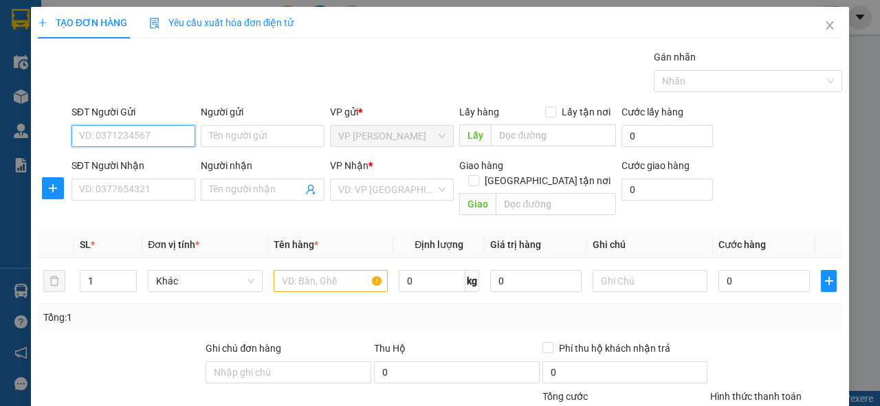
click at [132, 137] on input "SĐT Người Gửi" at bounding box center [134, 136] width 124 height 22
type input "0947820972"
click at [144, 164] on div "0947820972 - lê" at bounding box center [132, 162] width 106 height 15
type input "lê"
drag, startPoint x: 74, startPoint y: 134, endPoint x: 130, endPoint y: 139, distance: 55.9
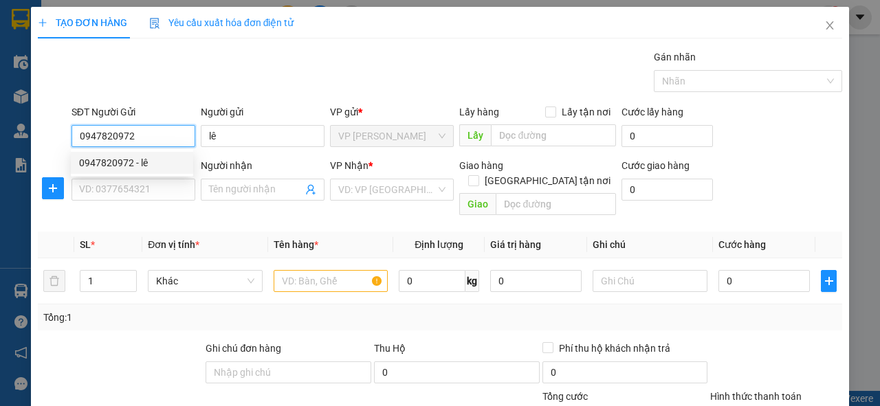
click at [130, 139] on input "0947820972" at bounding box center [134, 136] width 124 height 22
type input "0947820972"
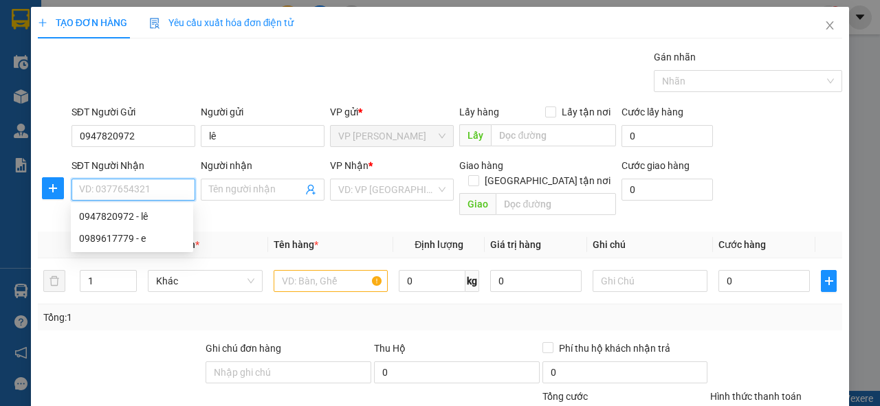
drag, startPoint x: 96, startPoint y: 195, endPoint x: 135, endPoint y: 218, distance: 44.7
click at [135, 218] on div "0947820972 - lê" at bounding box center [132, 216] width 106 height 15
type input "0947820972"
type input "lê"
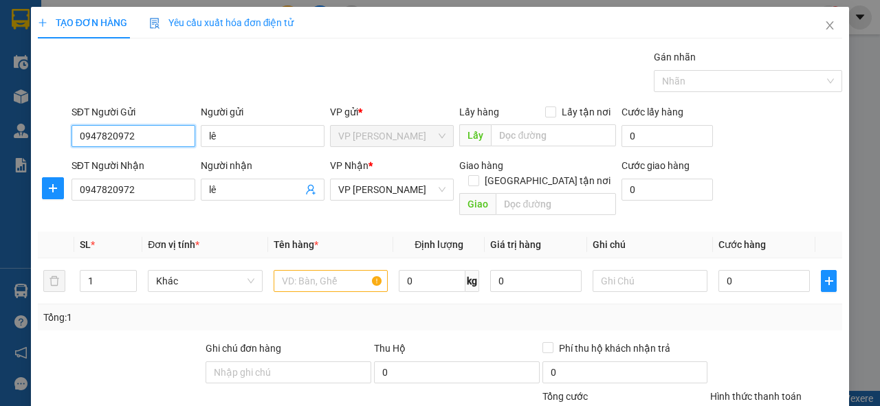
click at [132, 133] on input "0947820972" at bounding box center [134, 136] width 124 height 22
type input "0"
type input "0919447775"
click at [153, 170] on div "0919447775 - chị Hiên" at bounding box center [132, 162] width 106 height 15
type input "chị Hiên"
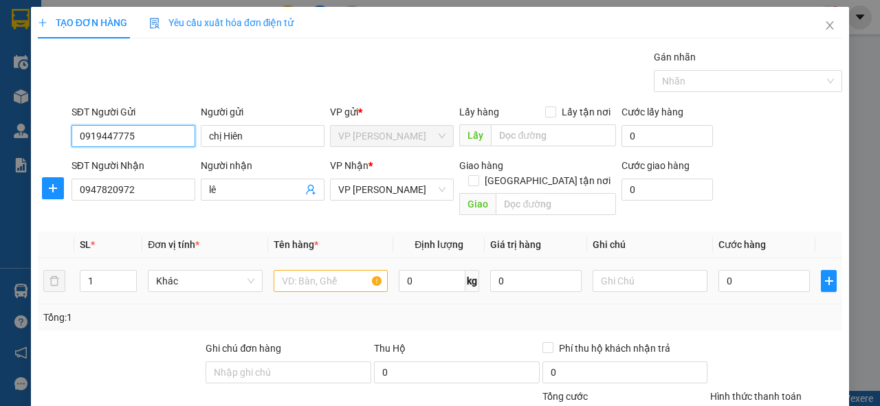
type input "0919447775"
click at [309, 270] on input "text" at bounding box center [331, 281] width 115 height 22
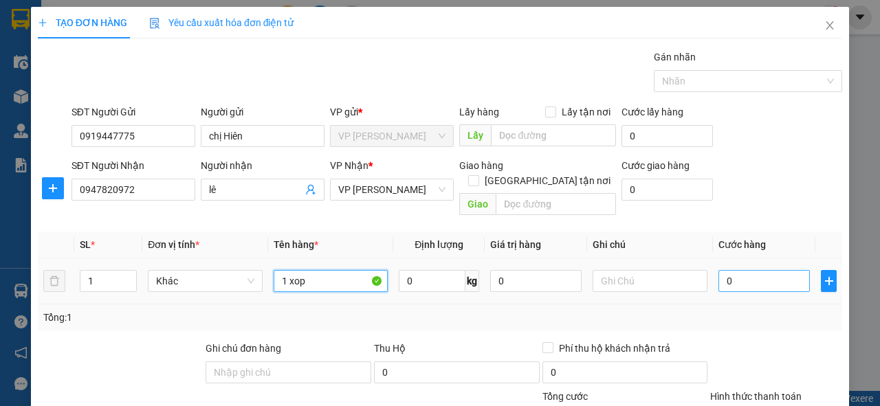
type input "1 xop"
click at [726, 270] on input "0" at bounding box center [764, 281] width 91 height 22
type input "4"
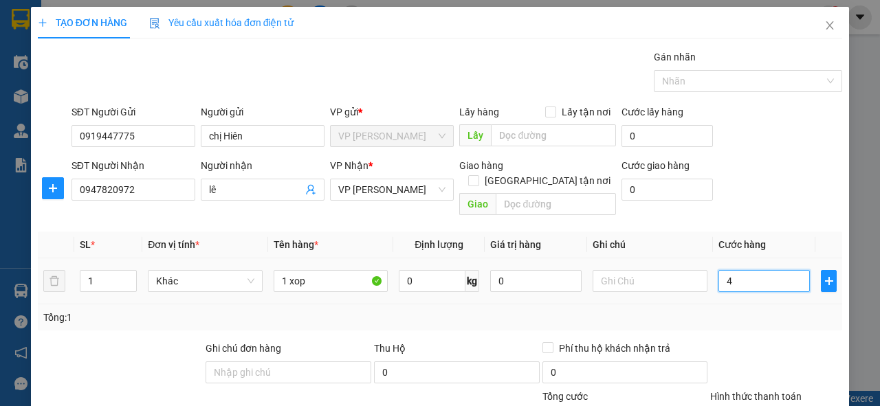
type input "40"
type input "4"
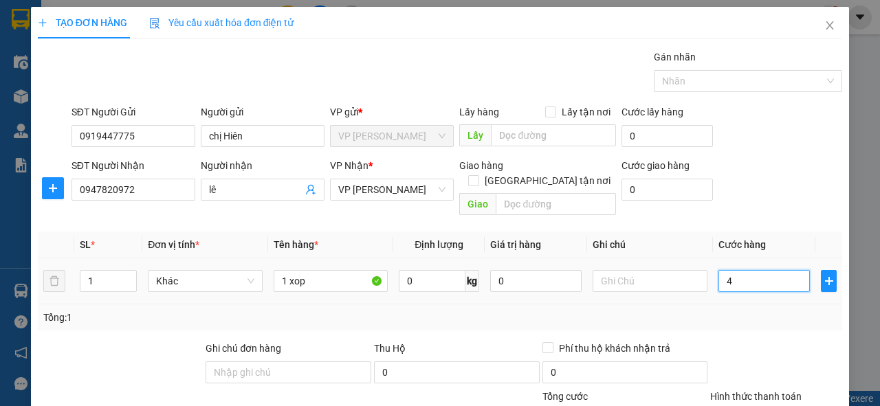
type input "4"
type input "0"
click at [719, 270] on input "0" at bounding box center [764, 281] width 91 height 22
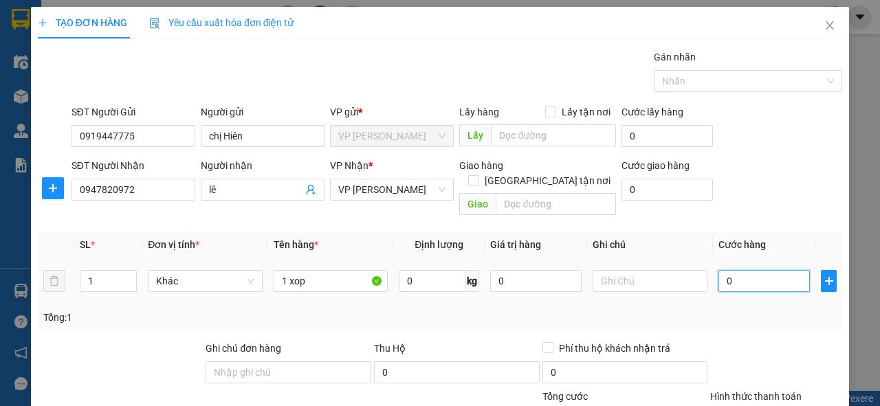
type input "30"
type input "300"
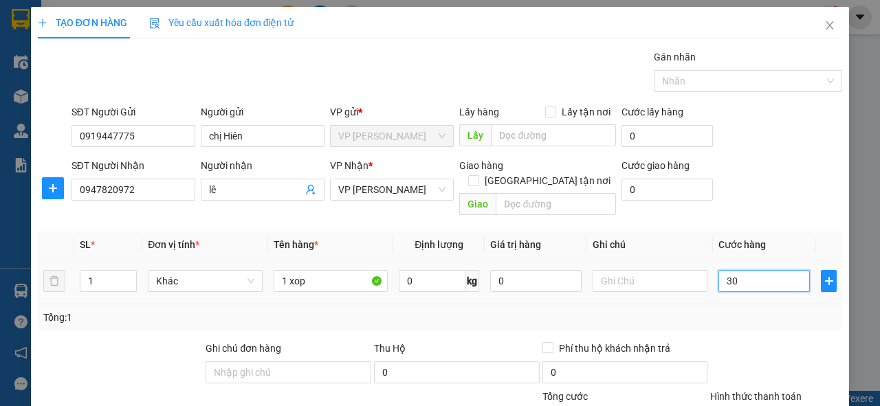
type input "300"
type input "3.000"
type input "30.000"
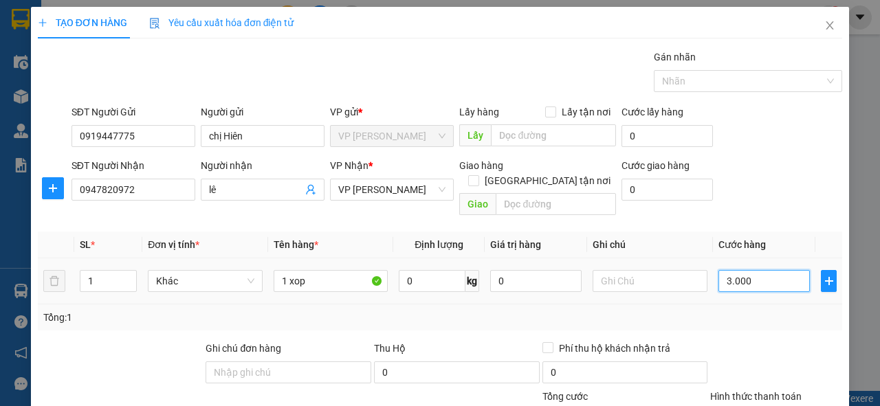
type input "30.000"
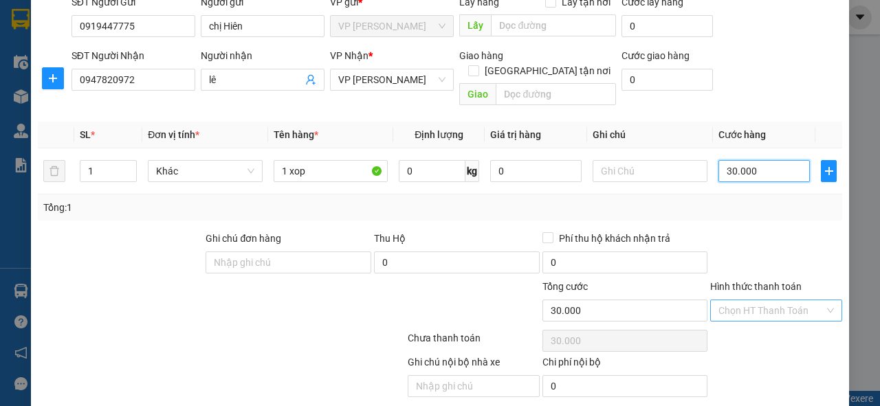
click at [820, 300] on div "Chọn HT Thanh Toán" at bounding box center [776, 311] width 132 height 22
type input "30.000"
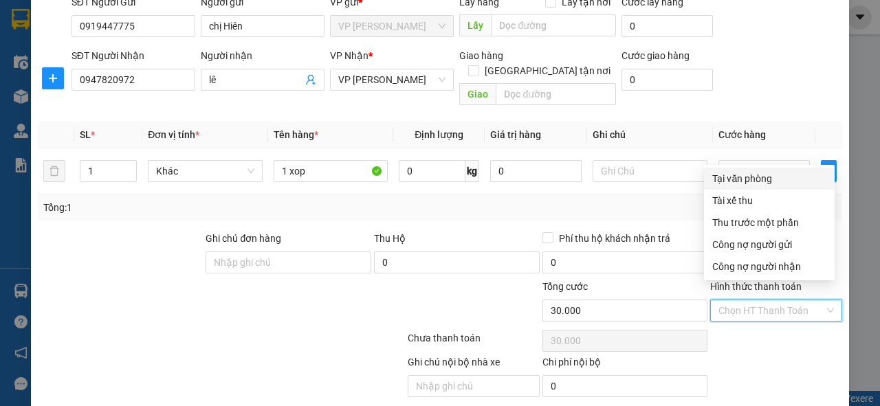
click at [759, 178] on div "Tại văn phòng" at bounding box center [769, 178] width 114 height 15
type input "0"
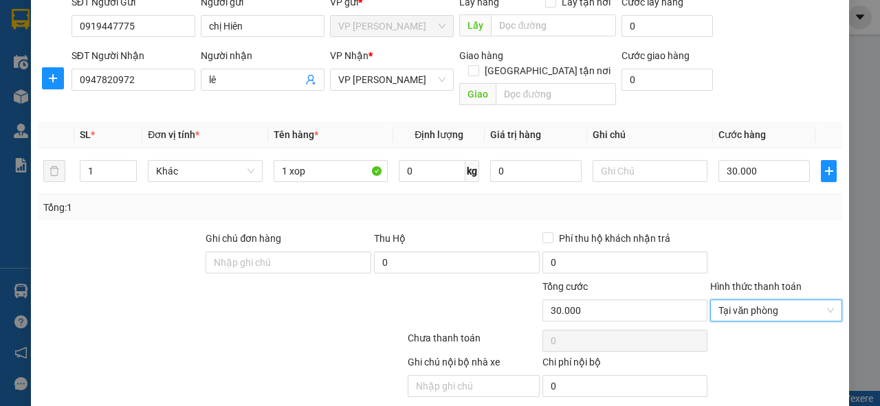
scroll to position [143, 0]
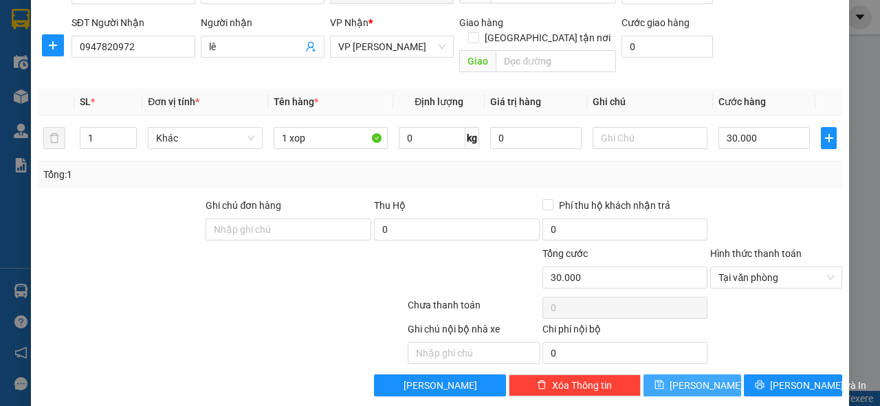
click at [688, 378] on span "[PERSON_NAME]" at bounding box center [707, 385] width 74 height 15
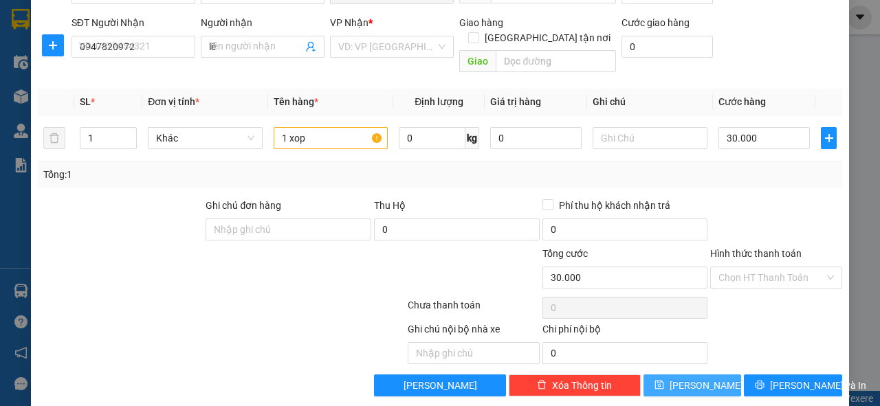
type input "0"
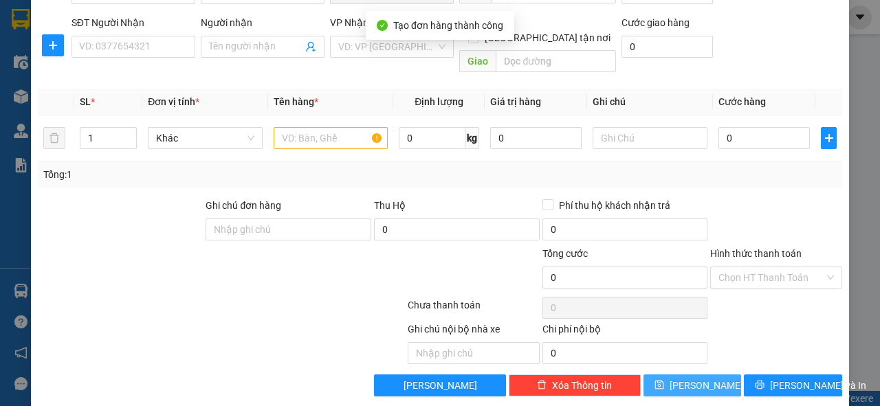
scroll to position [0, 0]
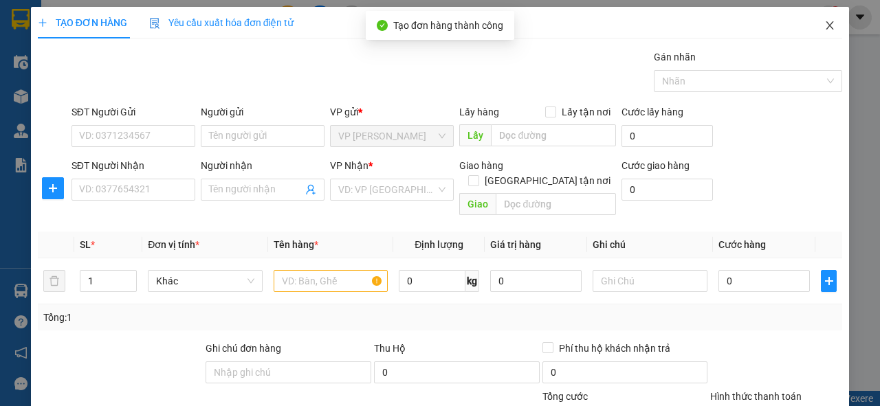
drag, startPoint x: 825, startPoint y: 19, endPoint x: 808, endPoint y: 31, distance: 21.2
click at [824, 21] on span "Close" at bounding box center [830, 26] width 39 height 39
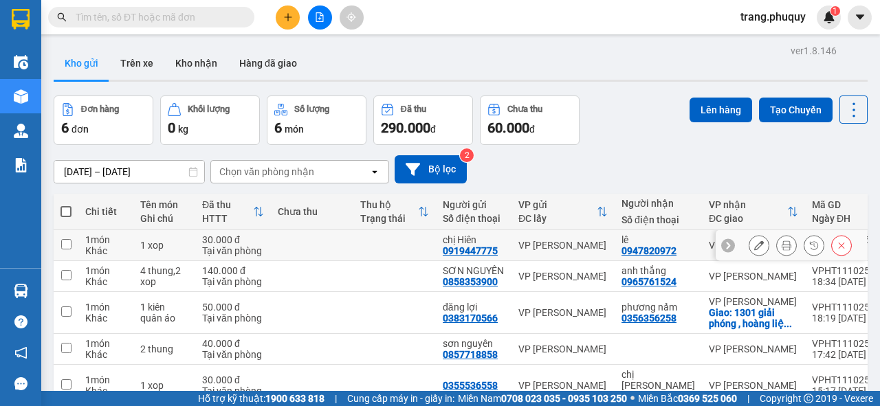
click at [782, 241] on icon at bounding box center [787, 246] width 10 height 10
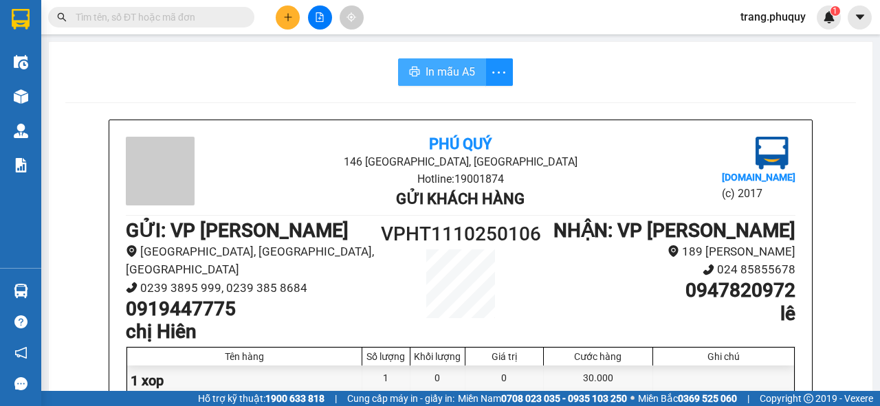
click at [447, 69] on span "In mẫu A5" at bounding box center [451, 71] width 50 height 17
click at [289, 17] on icon "plus" at bounding box center [288, 17] width 8 height 1
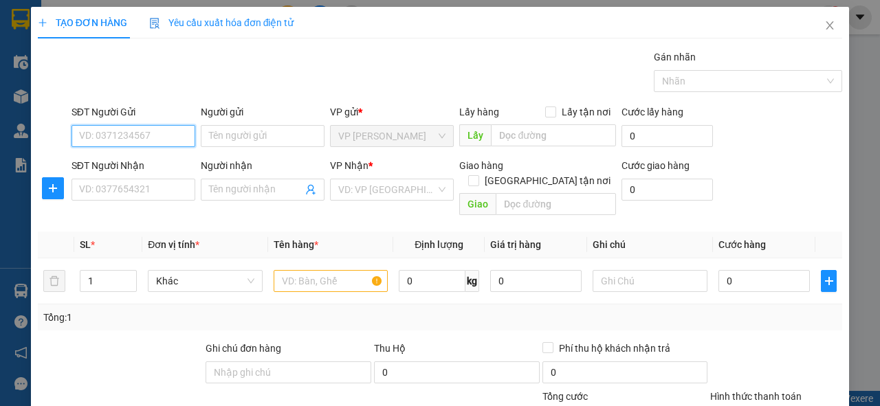
drag, startPoint x: 132, startPoint y: 144, endPoint x: 138, endPoint y: 138, distance: 8.8
click at [132, 144] on input "SĐT Người Gửi" at bounding box center [134, 136] width 124 height 22
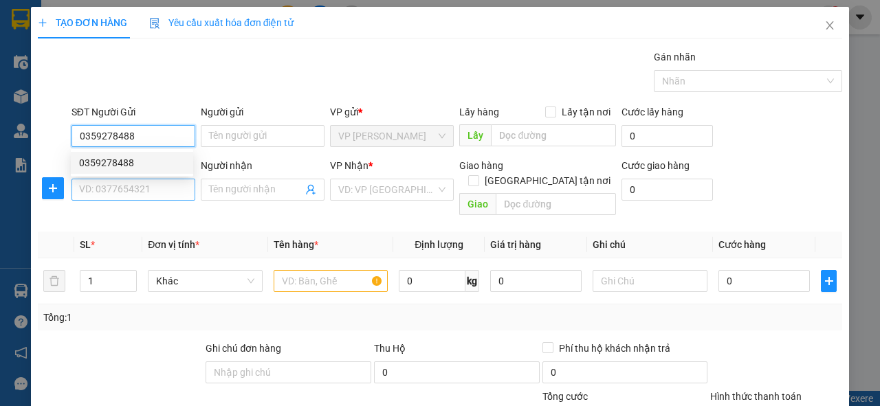
type input "0359278488"
click at [159, 189] on input "SĐT Người Nhận" at bounding box center [134, 190] width 124 height 22
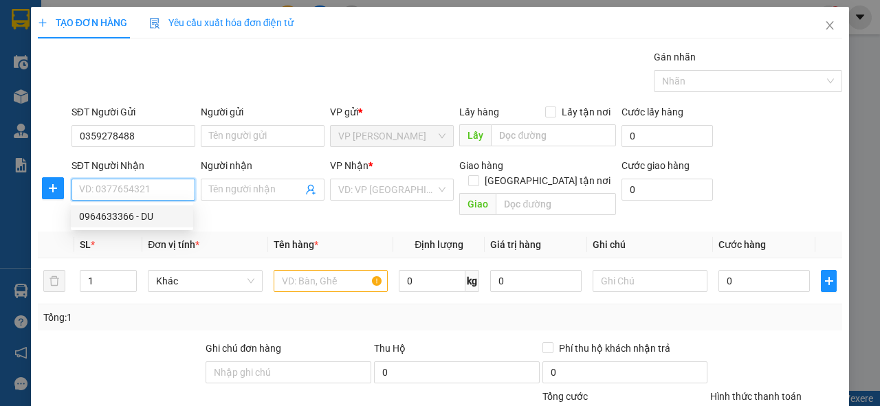
click at [135, 219] on div "0964633366 - DU" at bounding box center [132, 216] width 106 height 15
type input "0964633366"
type input "DU"
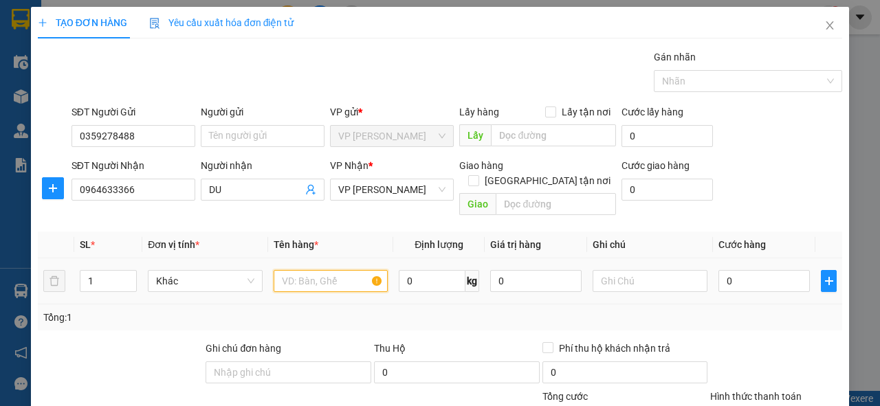
click at [330, 270] on input "text" at bounding box center [331, 281] width 115 height 22
type input "2"
type input "1 thung,1 bao"
click at [738, 274] on input "0" at bounding box center [764, 281] width 91 height 22
type input "7"
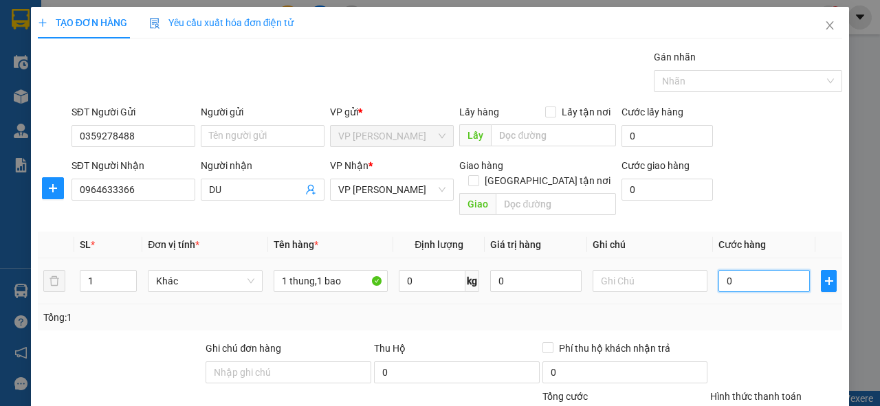
type input "7"
type input "70"
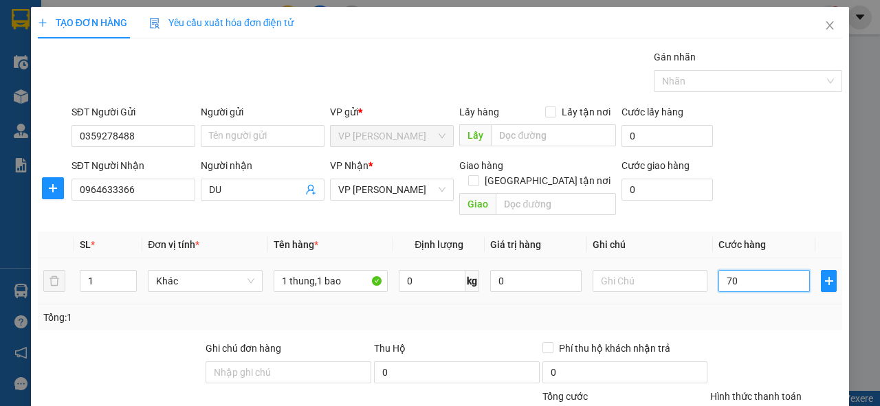
type input "700"
type input "7.000"
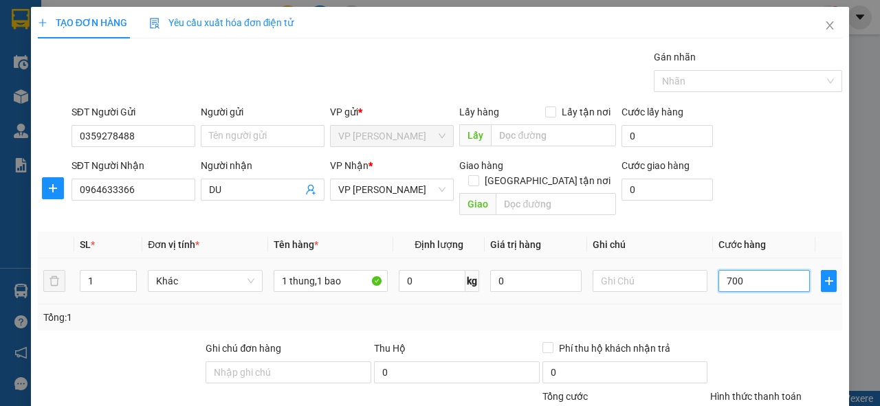
type input "7.000"
type input "70.000"
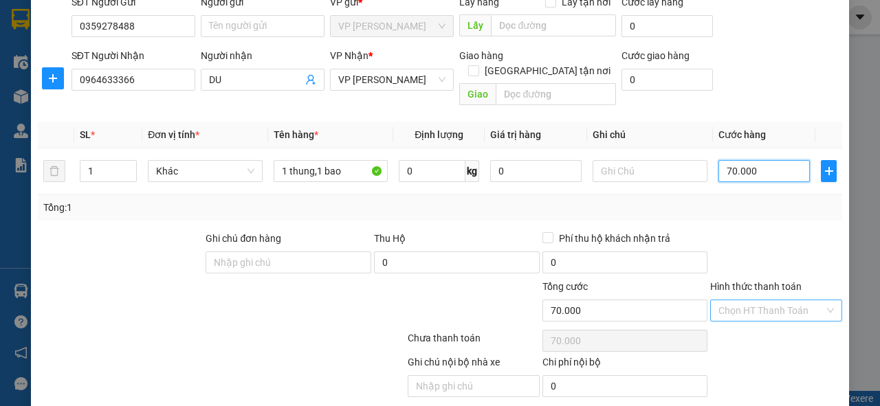
drag, startPoint x: 828, startPoint y: 289, endPoint x: 818, endPoint y: 296, distance: 12.8
click at [828, 300] on div "Chọn HT Thanh Toán" at bounding box center [776, 311] width 132 height 22
type input "70.000"
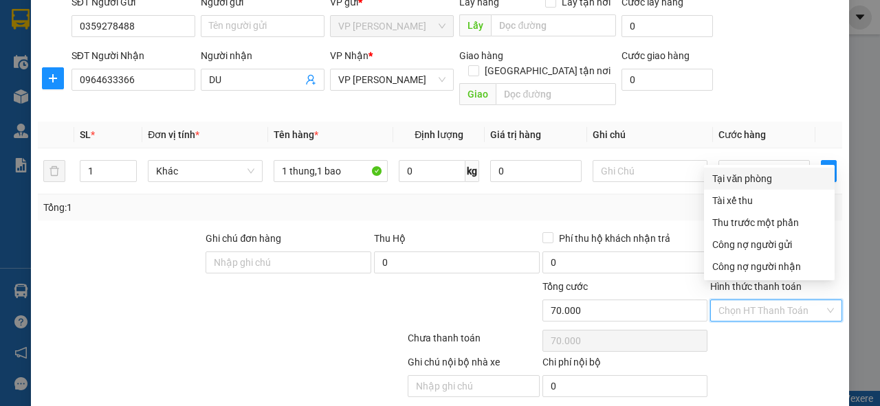
click at [741, 177] on div "Tại văn phòng" at bounding box center [769, 178] width 114 height 15
type input "0"
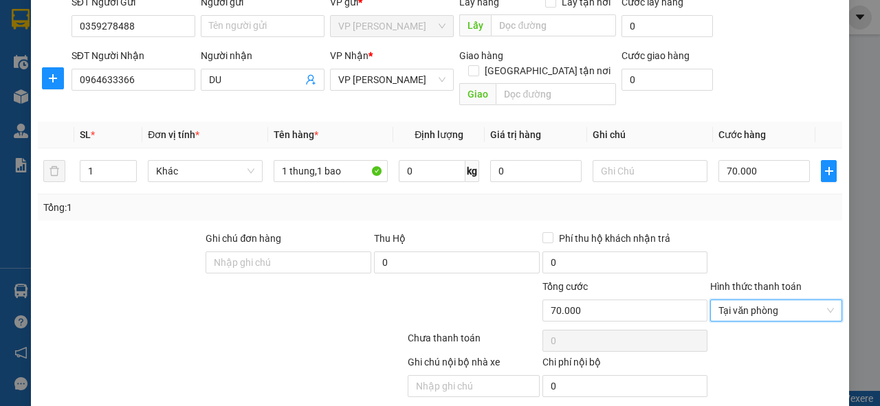
scroll to position [143, 0]
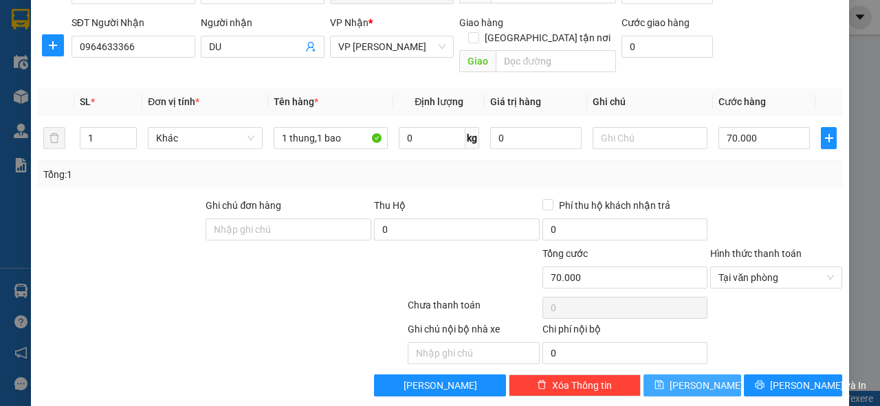
click at [663, 375] on button "[PERSON_NAME]" at bounding box center [693, 386] width 98 height 22
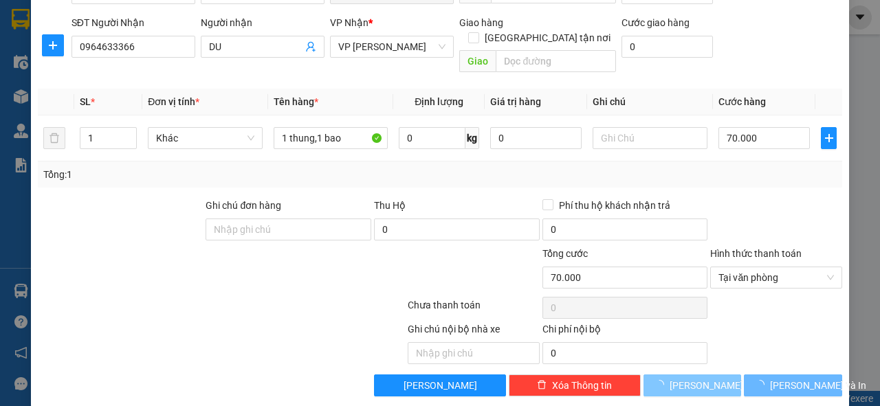
type input "0"
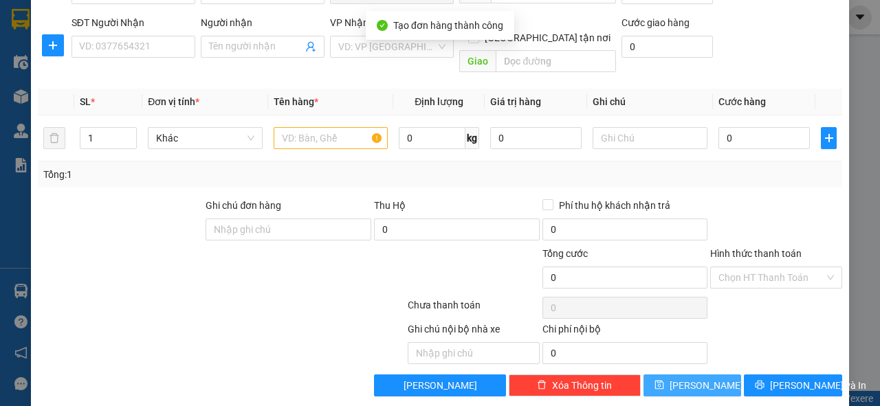
scroll to position [0, 0]
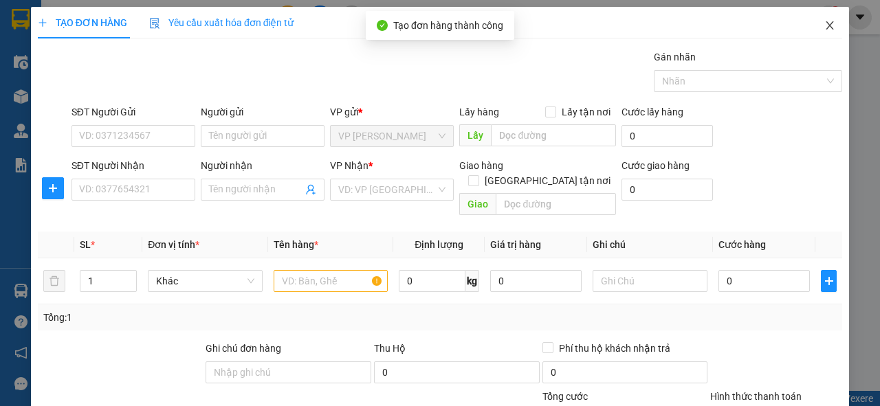
click at [823, 19] on span "Close" at bounding box center [830, 26] width 39 height 39
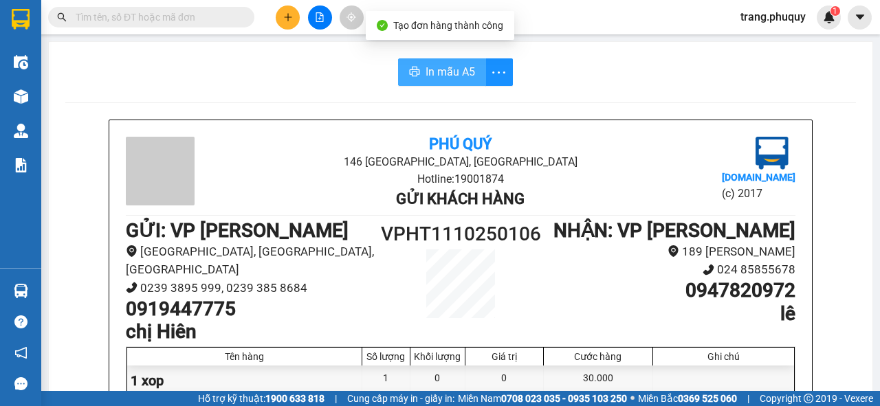
click at [437, 74] on span "In mẫu A5" at bounding box center [451, 71] width 50 height 17
